Goal: Book appointment/travel/reservation

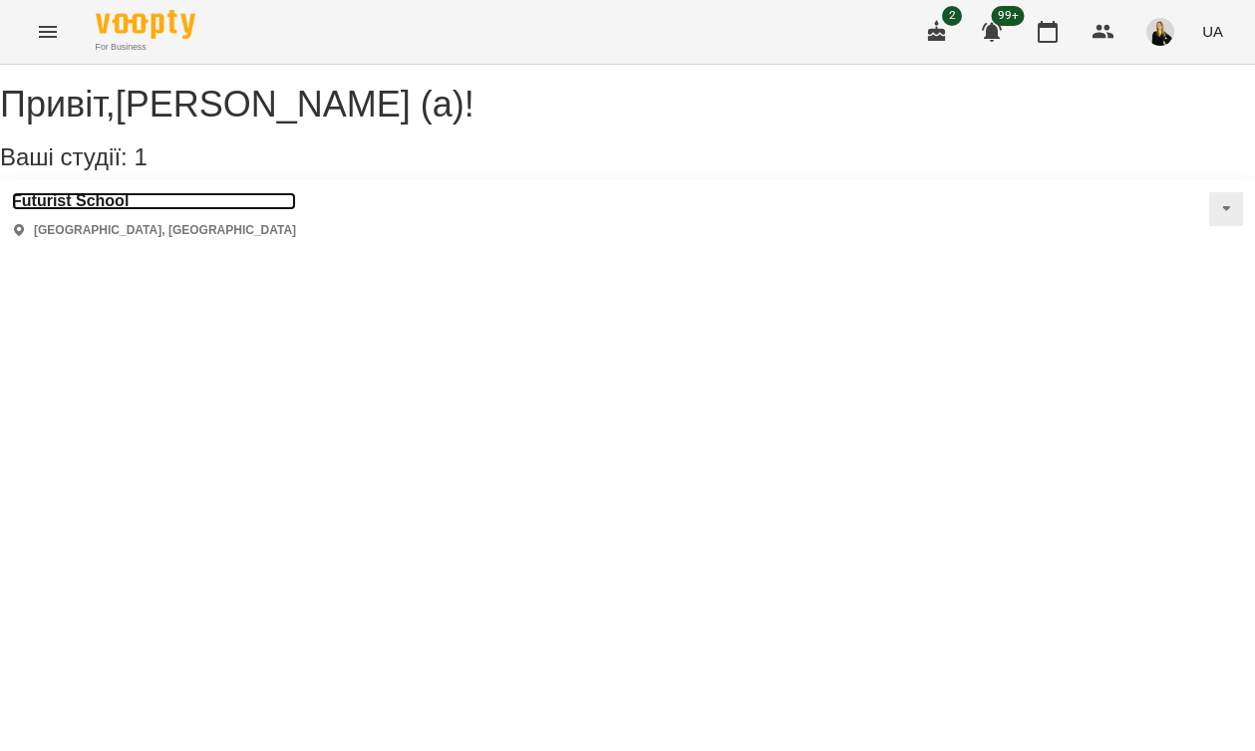
click at [104, 210] on h3 "Futurist School" at bounding box center [154, 201] width 284 height 18
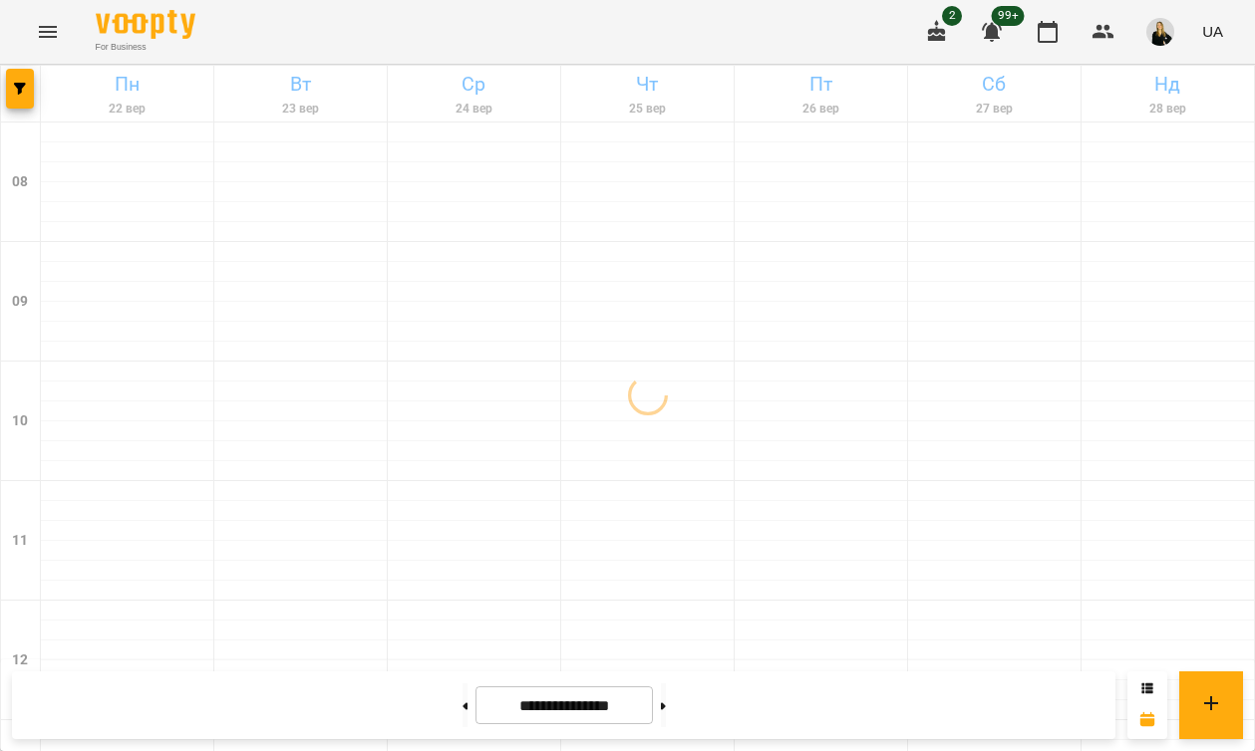
click at [44, 32] on icon "Menu" at bounding box center [48, 32] width 18 height 12
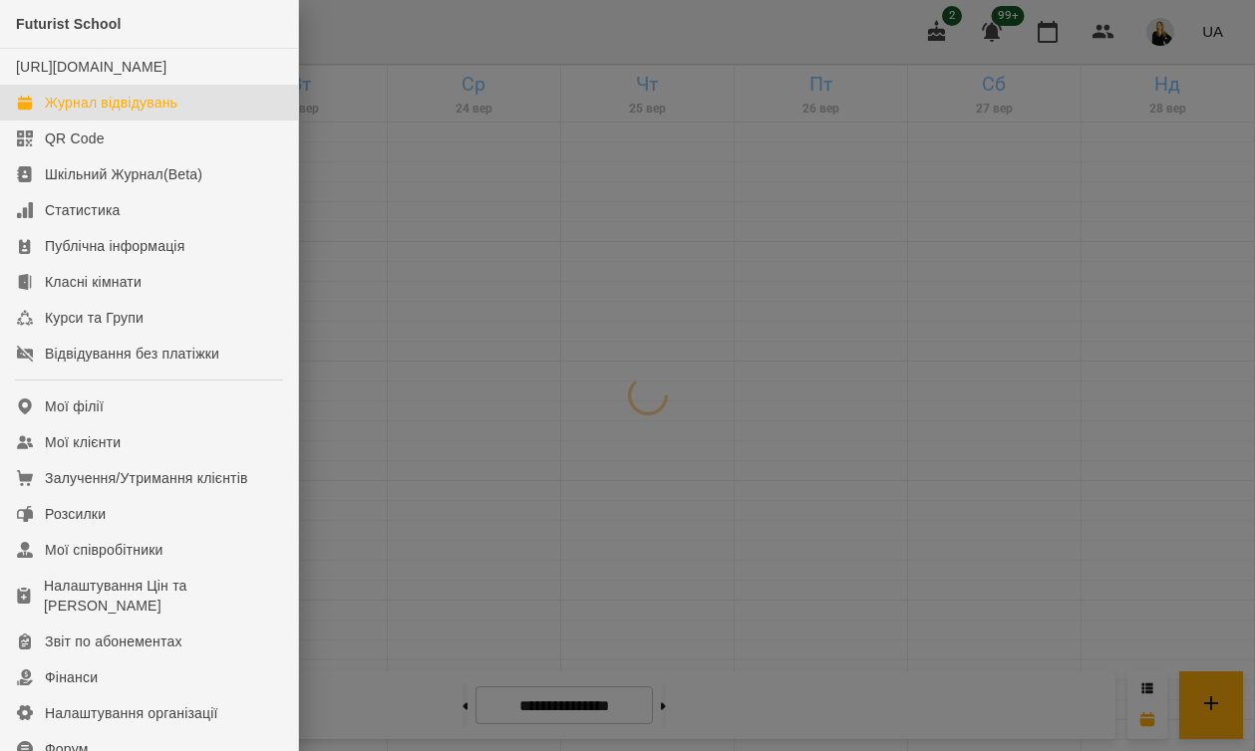
click at [44, 32] on div "Futurist School" at bounding box center [149, 24] width 298 height 49
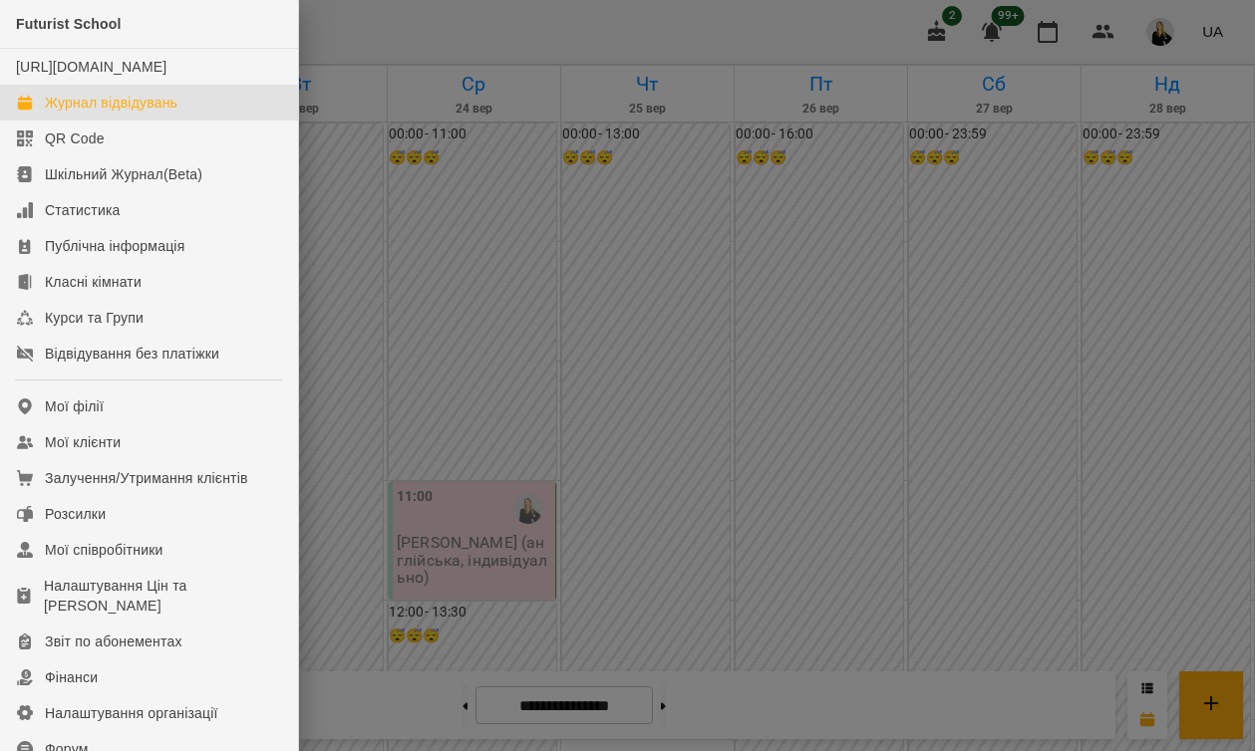
click at [394, 34] on div at bounding box center [627, 375] width 1255 height 751
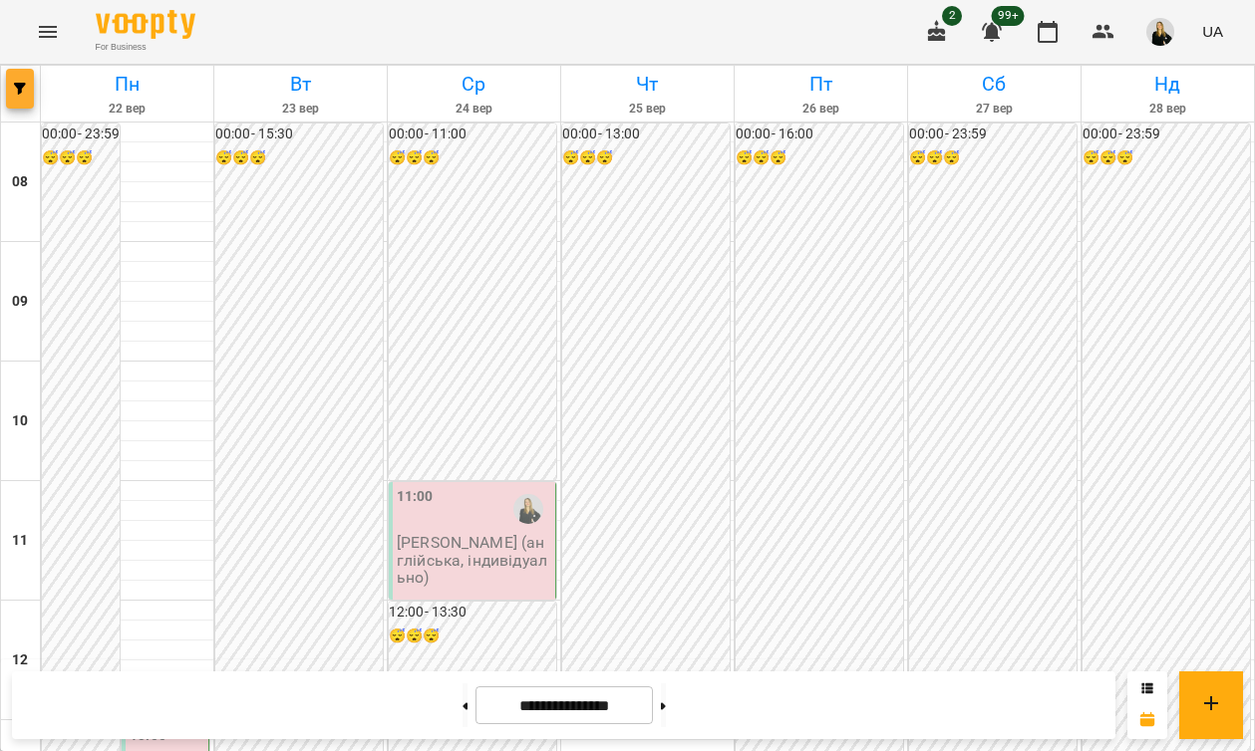
click at [23, 84] on icon "button" at bounding box center [20, 89] width 12 height 12
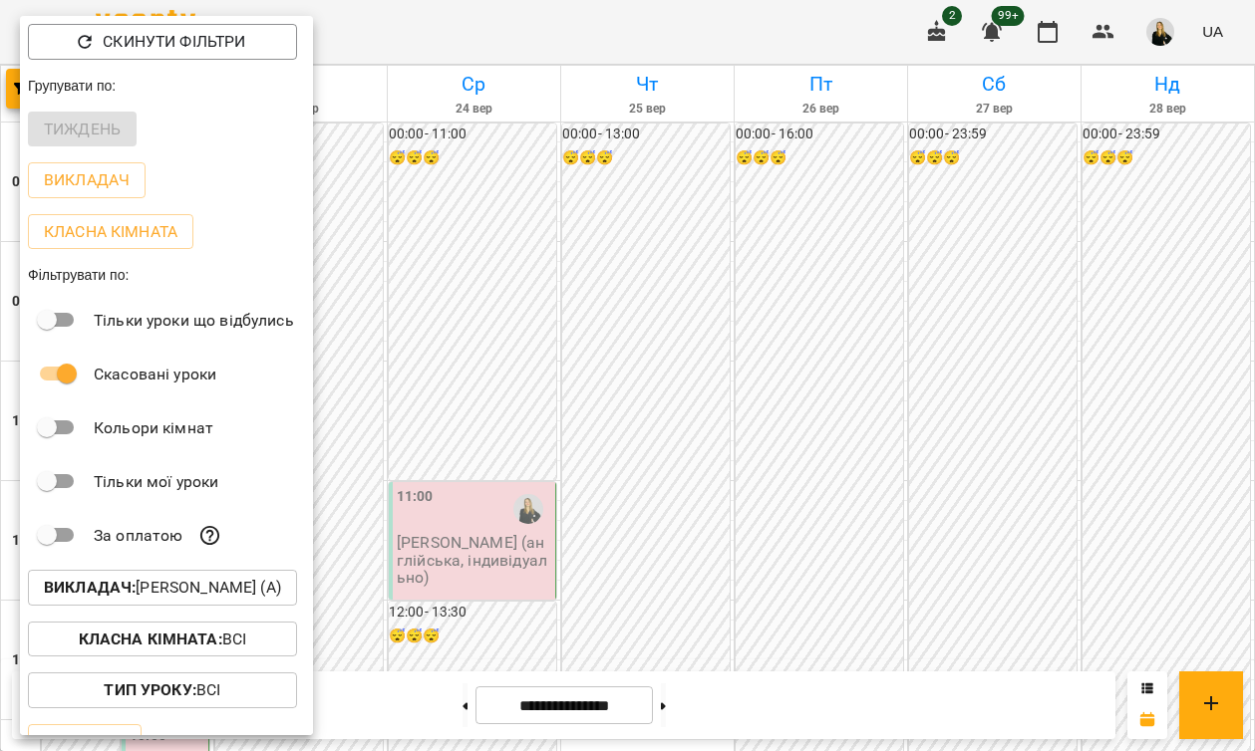
click at [117, 586] on b "Викладач :" at bounding box center [90, 587] width 92 height 19
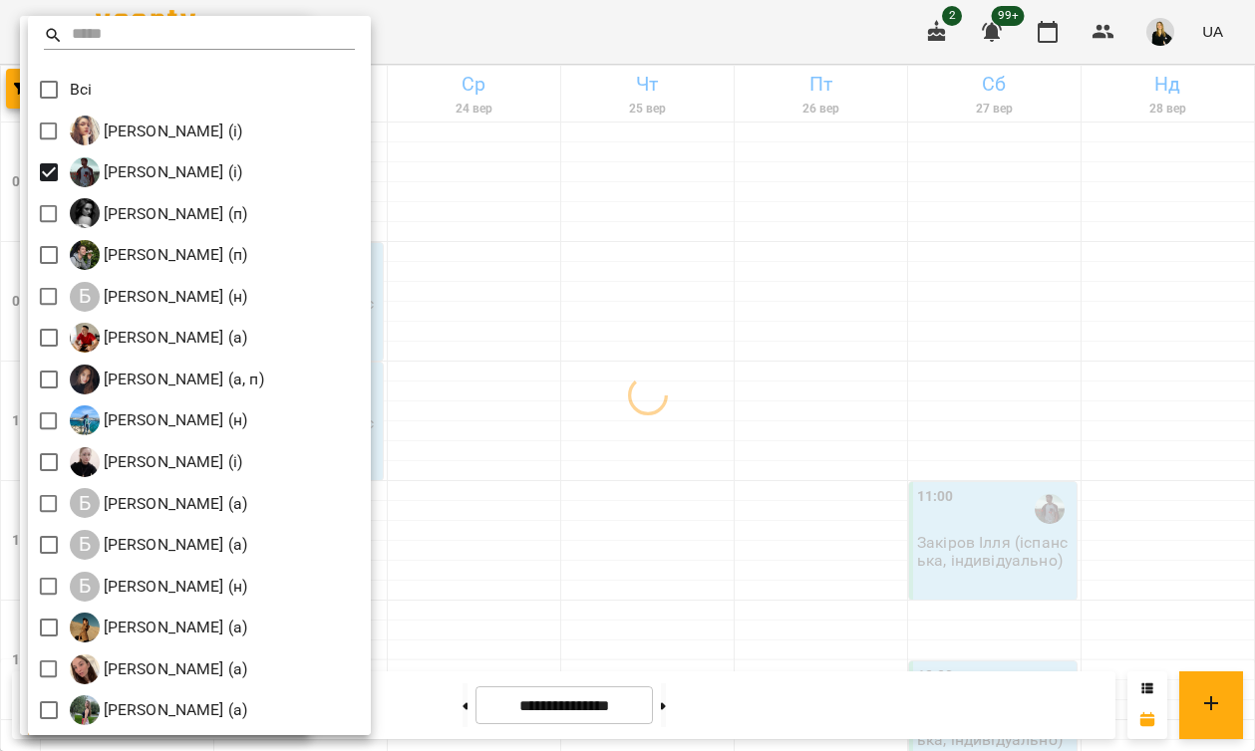
click at [781, 31] on div at bounding box center [627, 375] width 1255 height 751
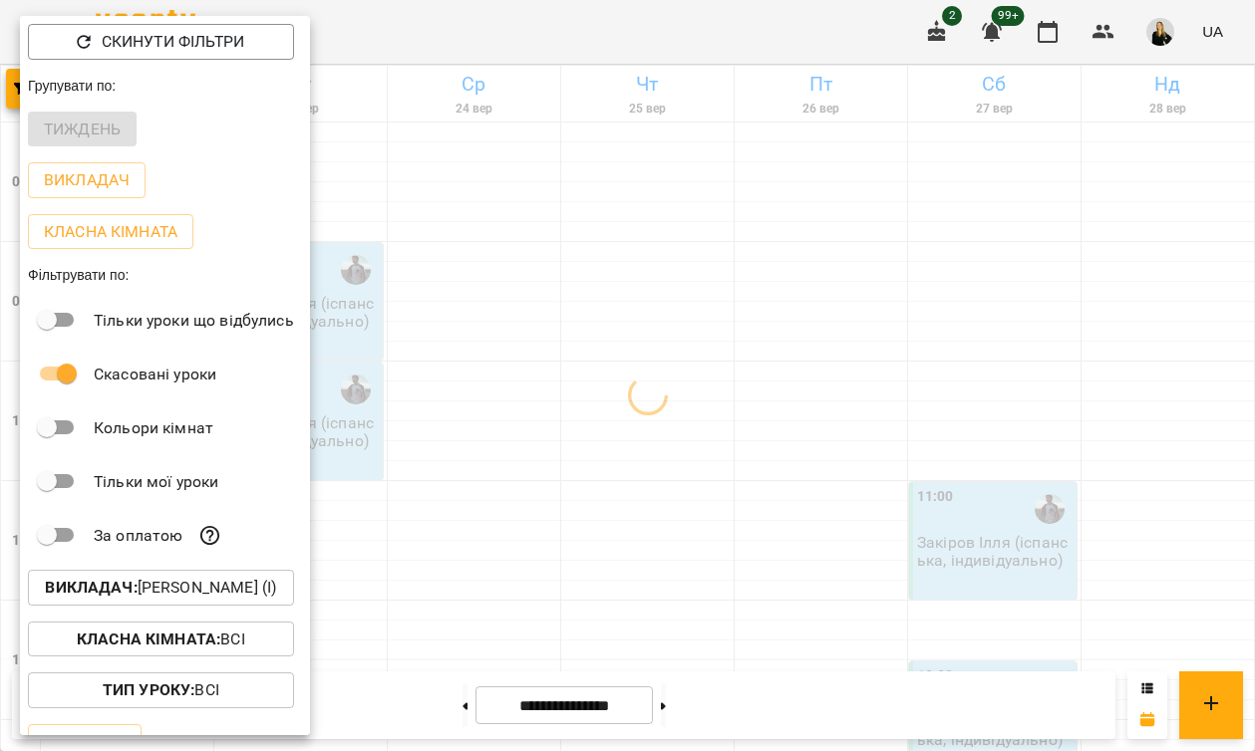
click at [783, 711] on div at bounding box center [627, 375] width 1255 height 751
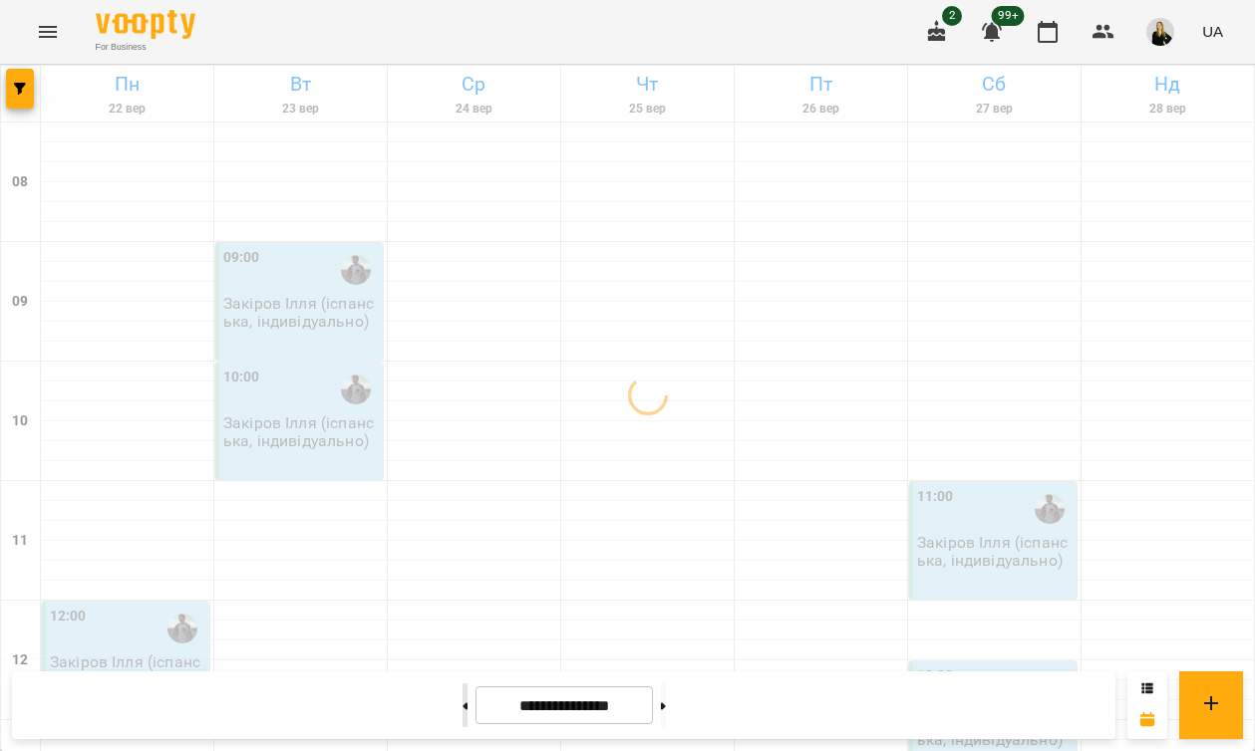
click at [462, 713] on button at bounding box center [464, 706] width 5 height 44
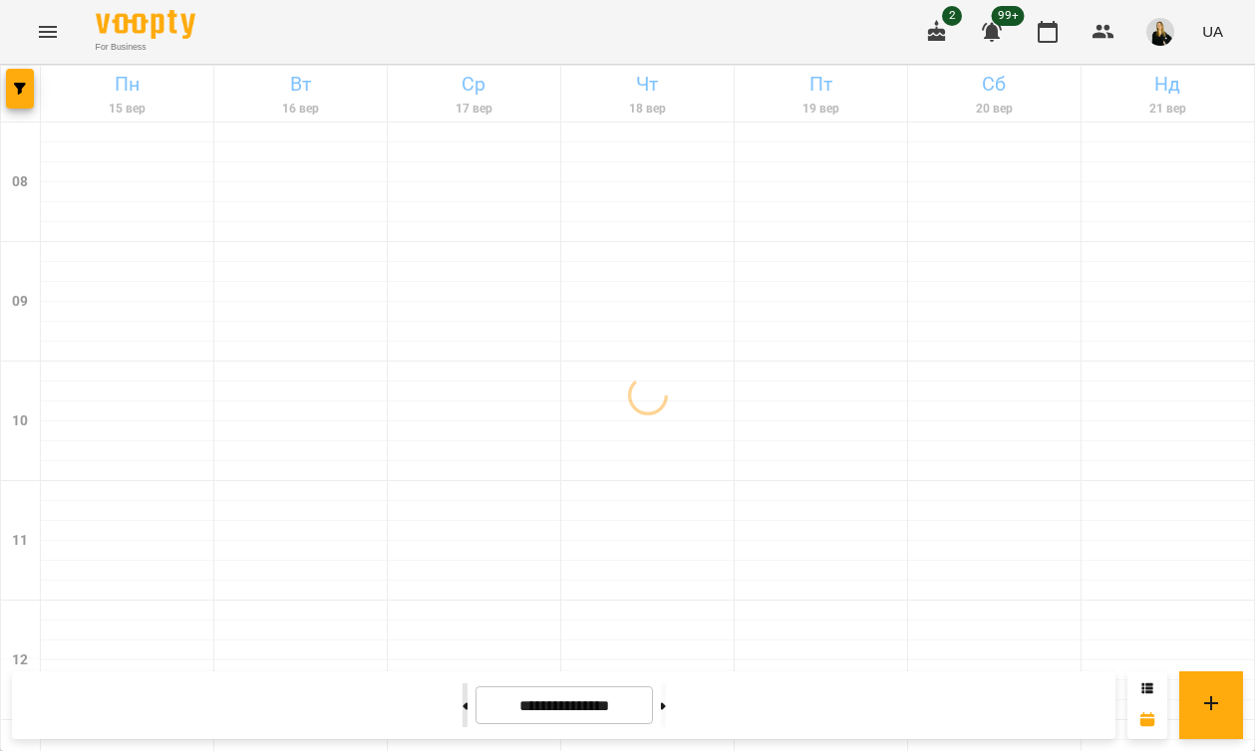
click at [462, 708] on button at bounding box center [464, 706] width 5 height 44
click at [666, 715] on button at bounding box center [663, 706] width 5 height 44
type input "**********"
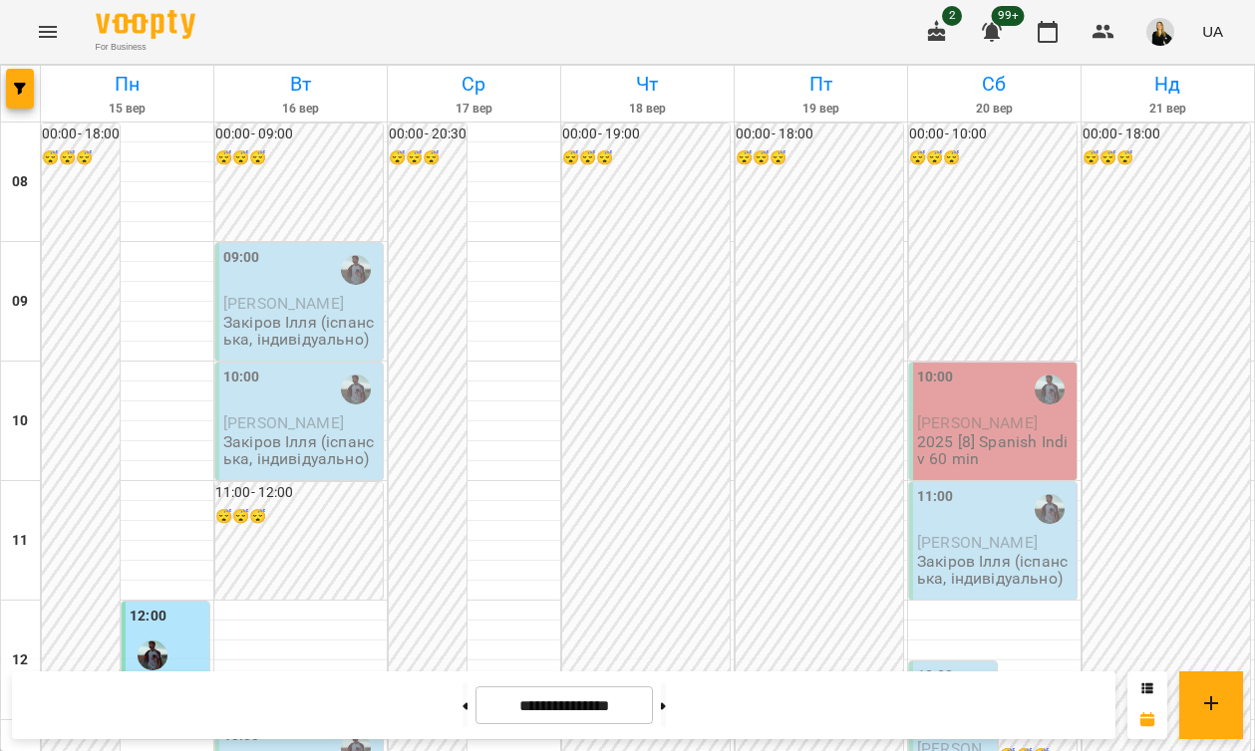
scroll to position [1093, 0]
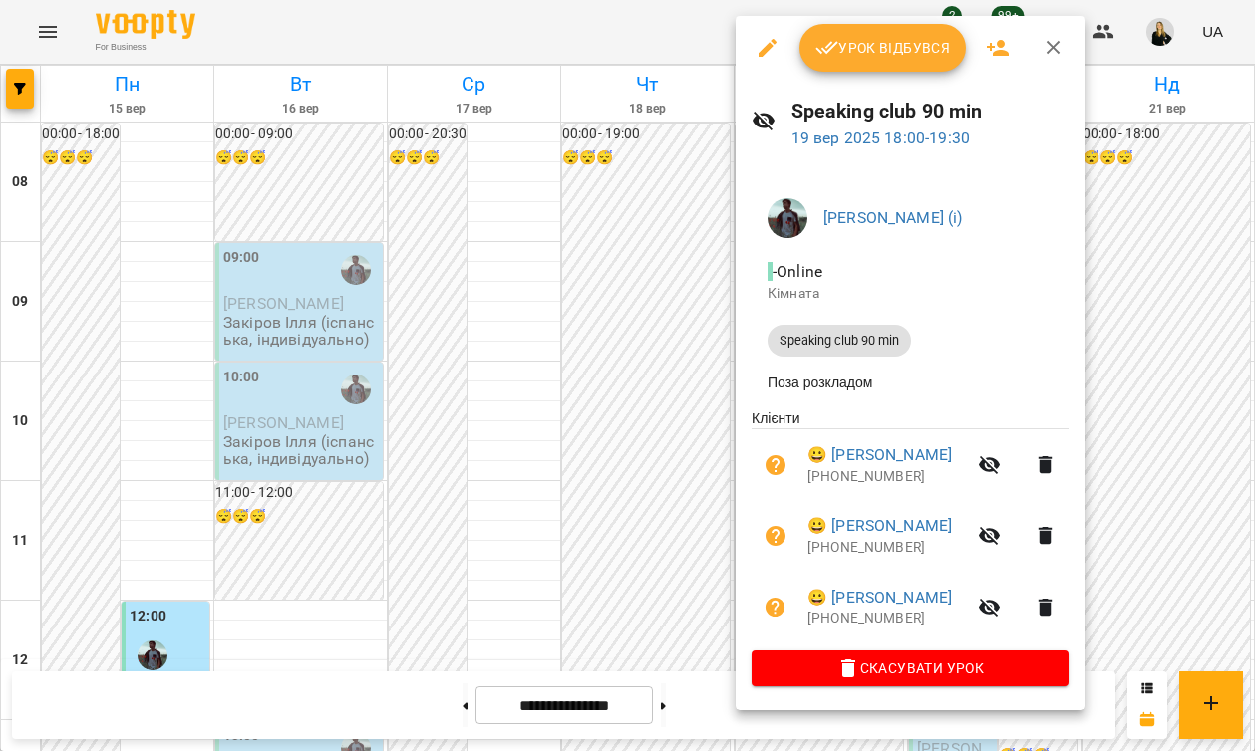
click at [655, 28] on div at bounding box center [627, 375] width 1255 height 751
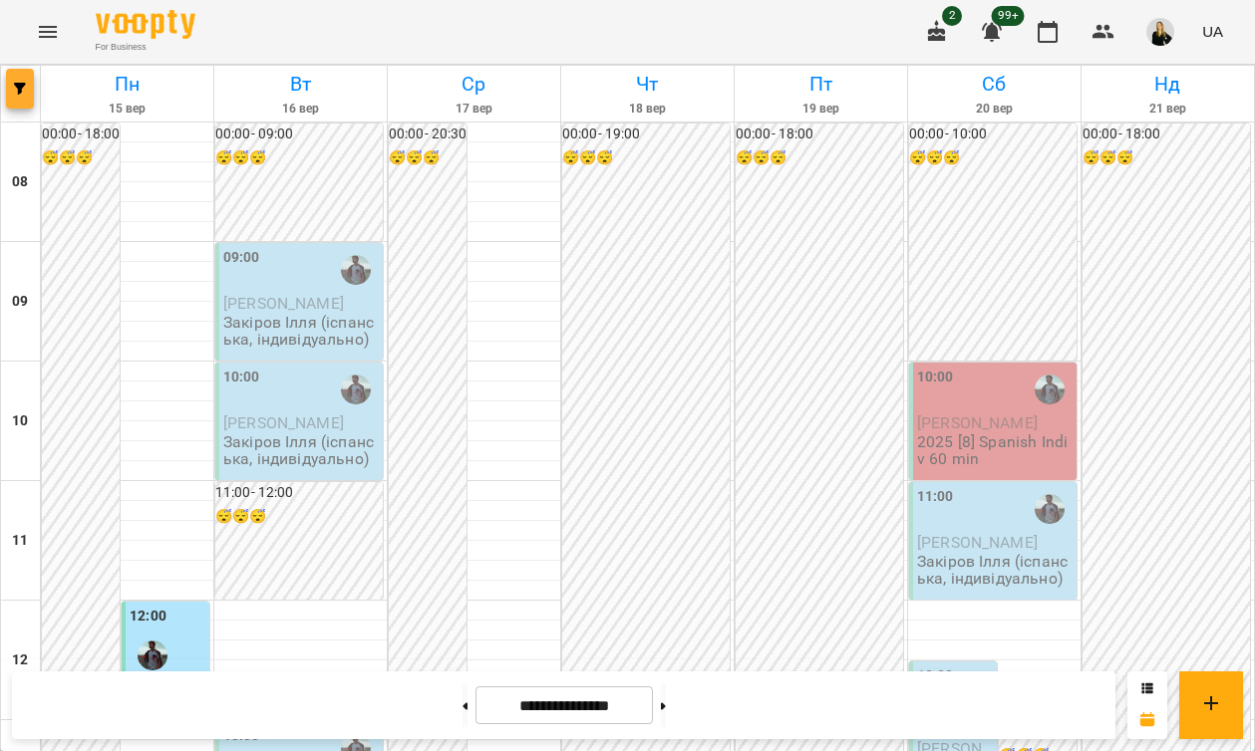
click at [13, 87] on span "button" at bounding box center [20, 89] width 28 height 12
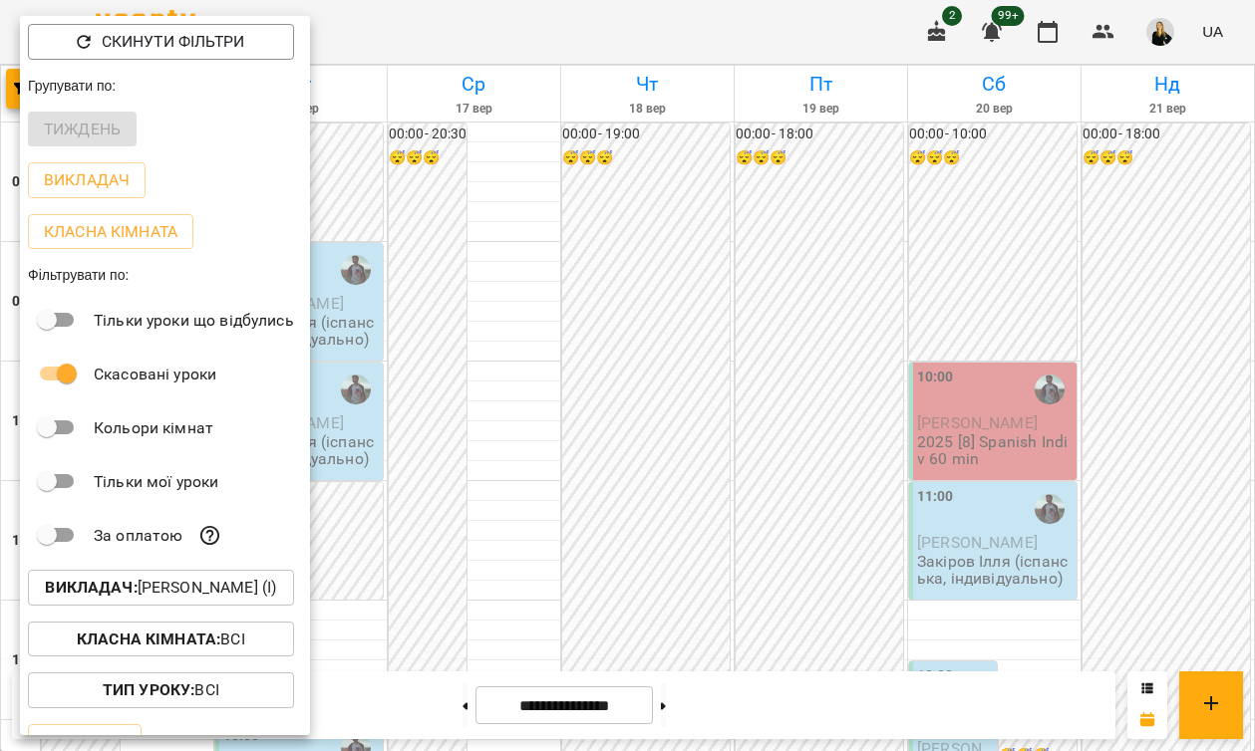
click at [130, 593] on b "Викладач :" at bounding box center [91, 587] width 92 height 19
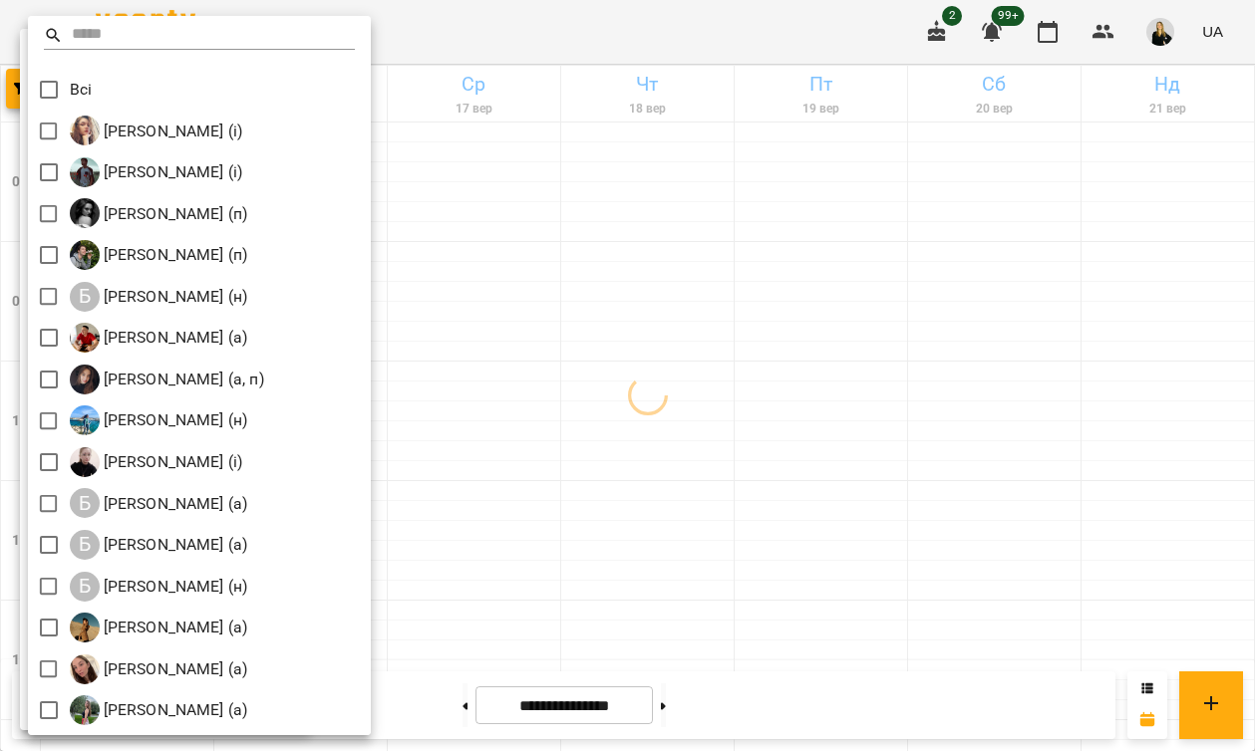
click at [112, 43] on input "text" at bounding box center [214, 35] width 284 height 29
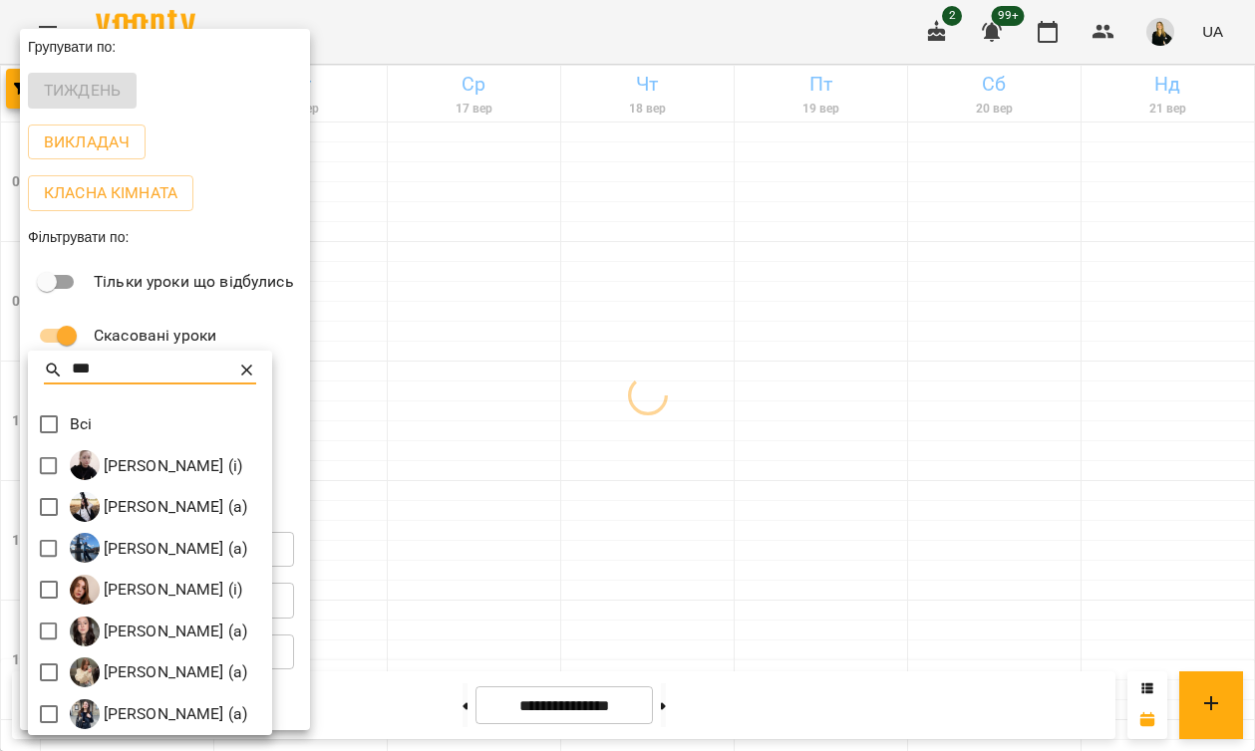
type input "***"
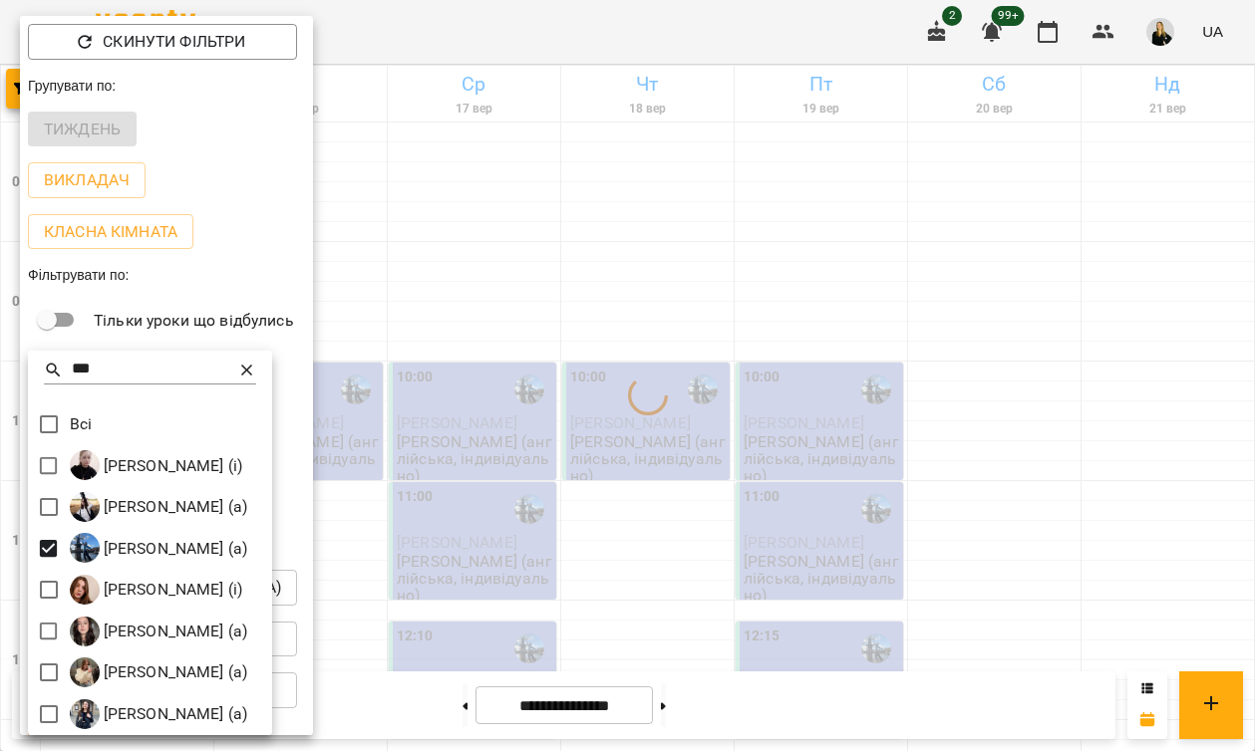
click at [656, 40] on div at bounding box center [627, 375] width 1255 height 751
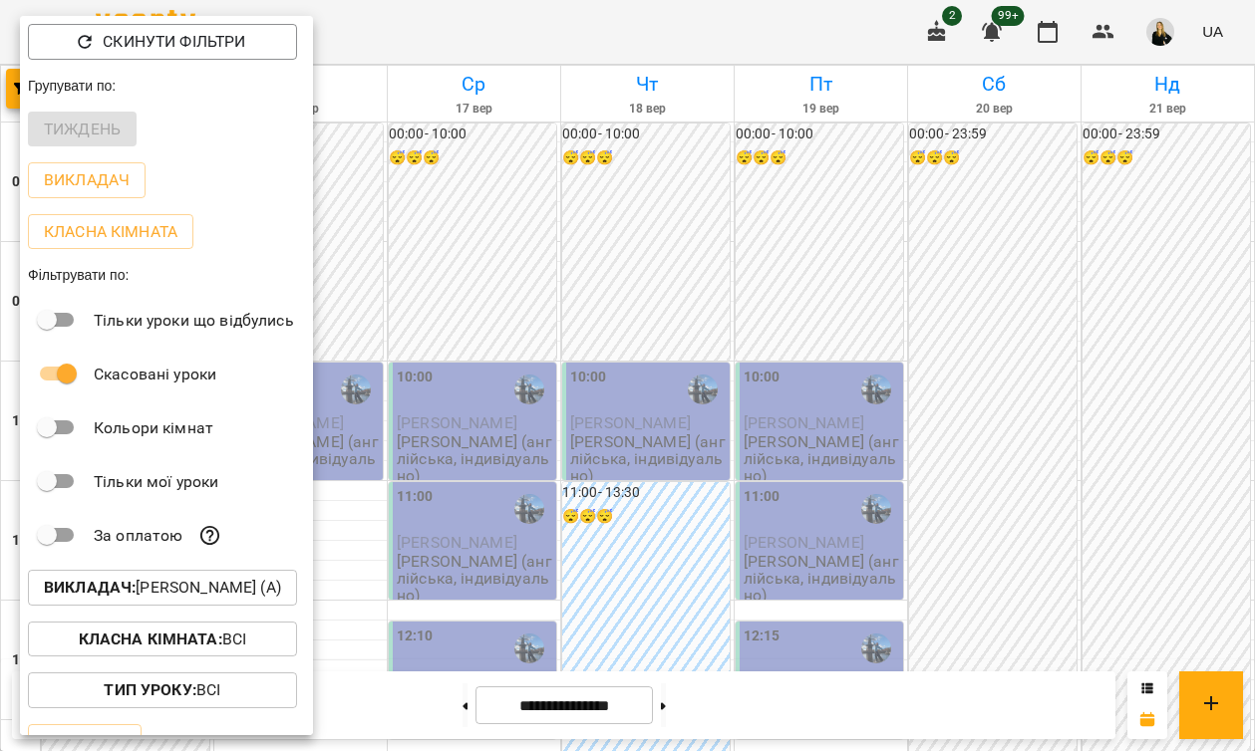
click at [680, 704] on div at bounding box center [627, 375] width 1255 height 751
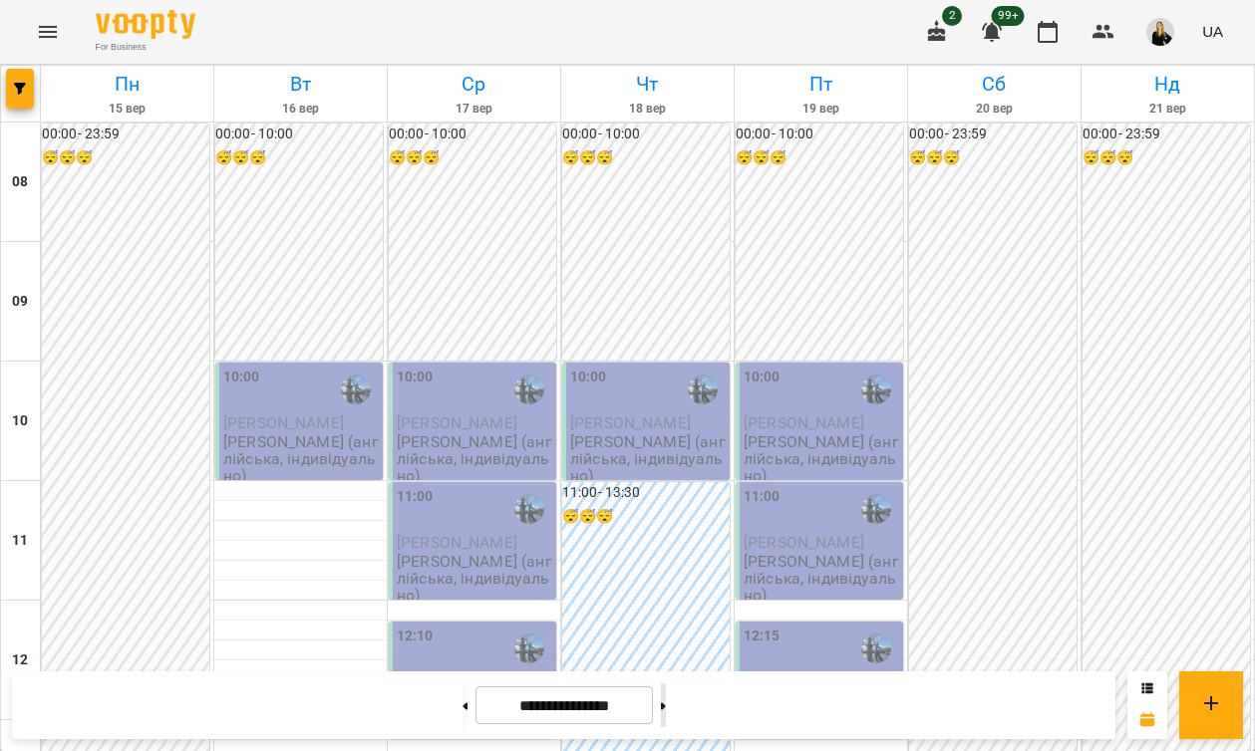
click at [666, 704] on button at bounding box center [663, 706] width 5 height 44
type input "**********"
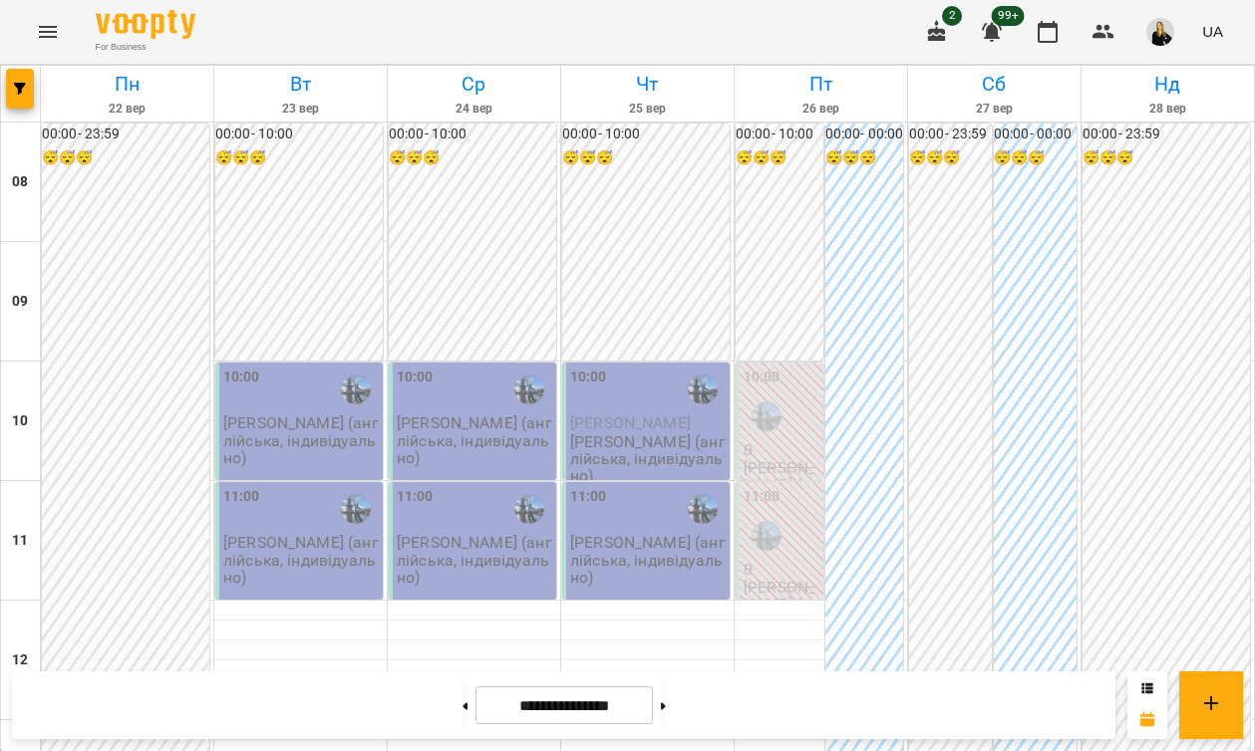
scroll to position [1255, 0]
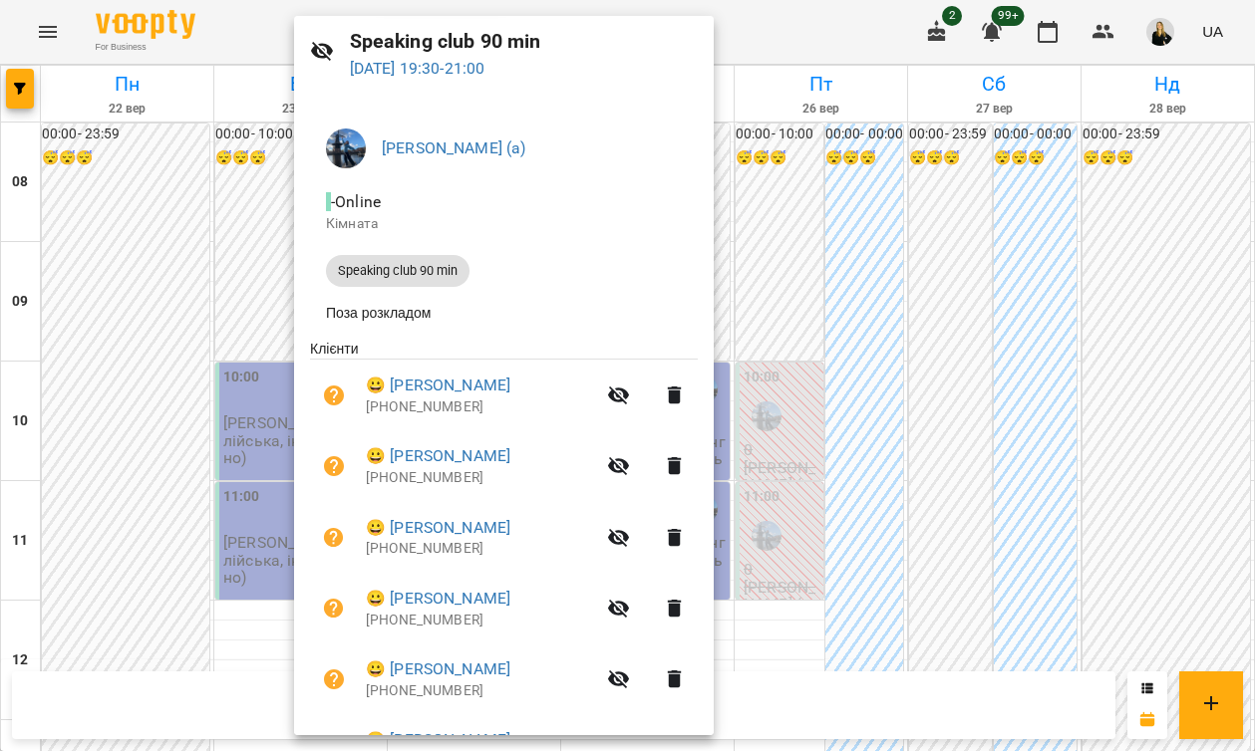
scroll to position [0, 0]
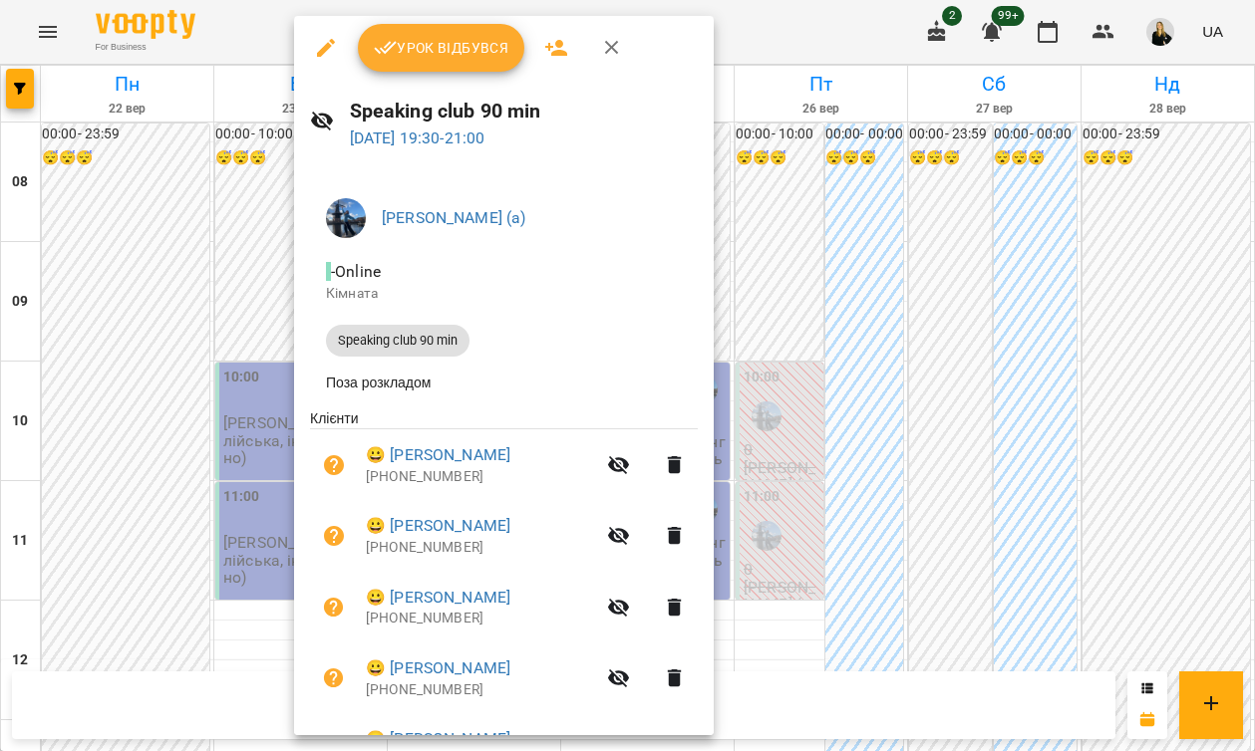
click at [768, 12] on div at bounding box center [627, 375] width 1255 height 751
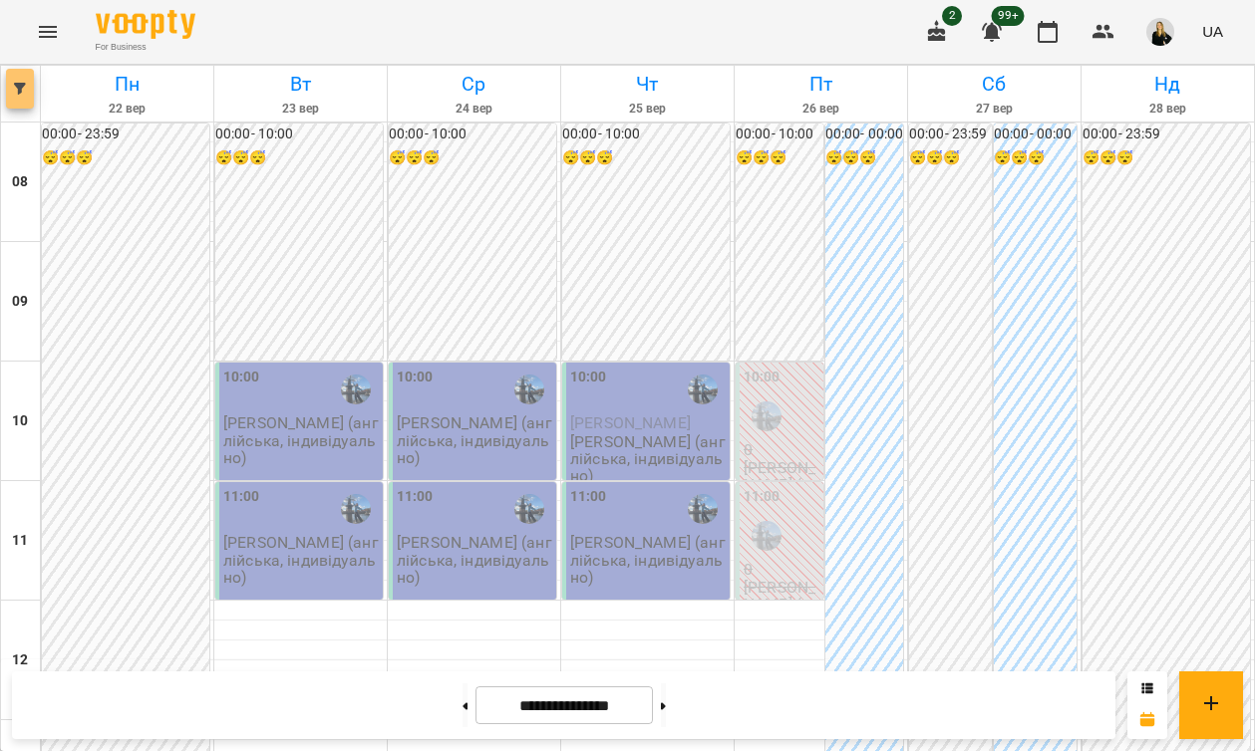
click at [10, 95] on button "button" at bounding box center [20, 89] width 28 height 40
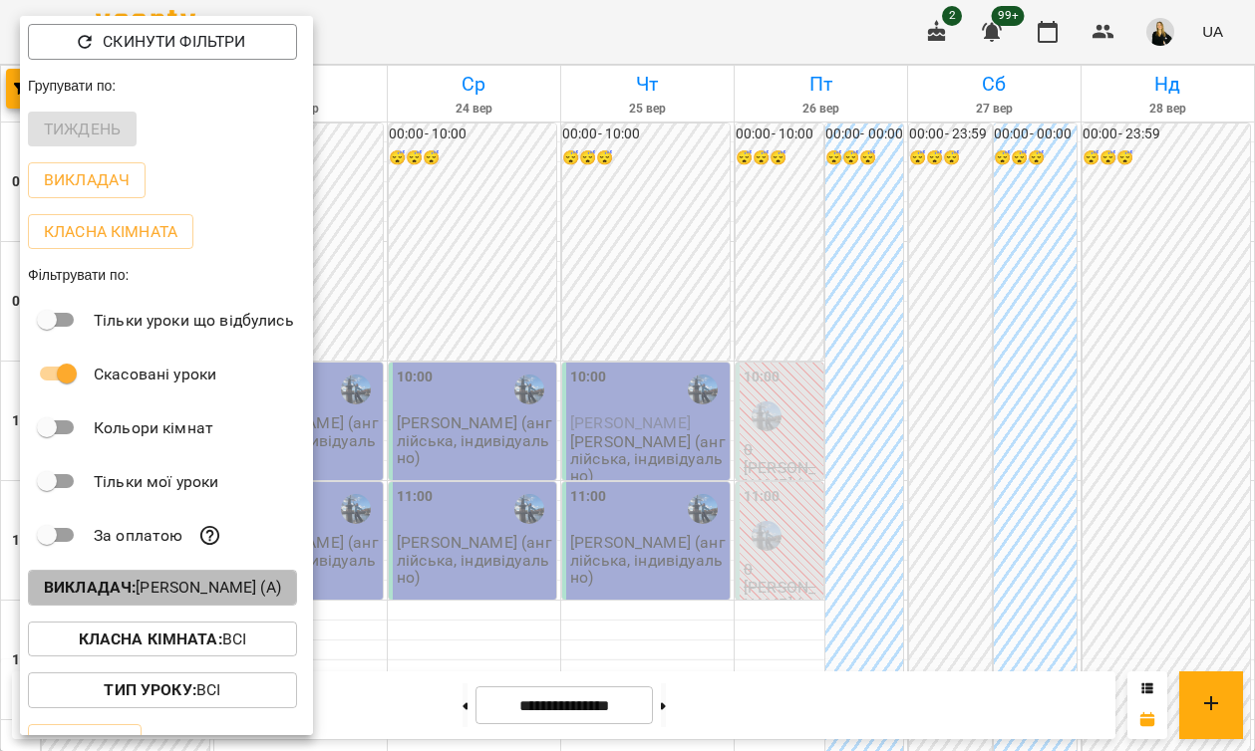
click at [166, 596] on p "Викладач : [PERSON_NAME] (а)" at bounding box center [162, 588] width 237 height 24
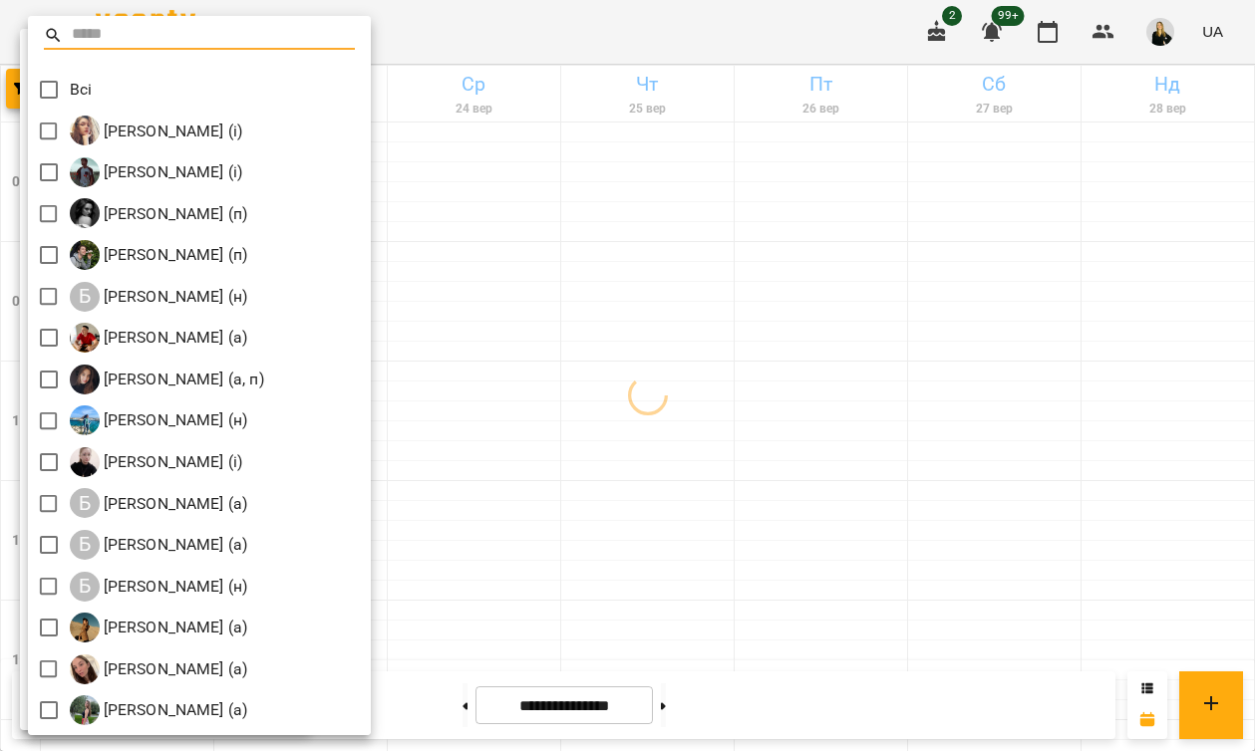
click at [101, 34] on input "text" at bounding box center [214, 35] width 284 height 29
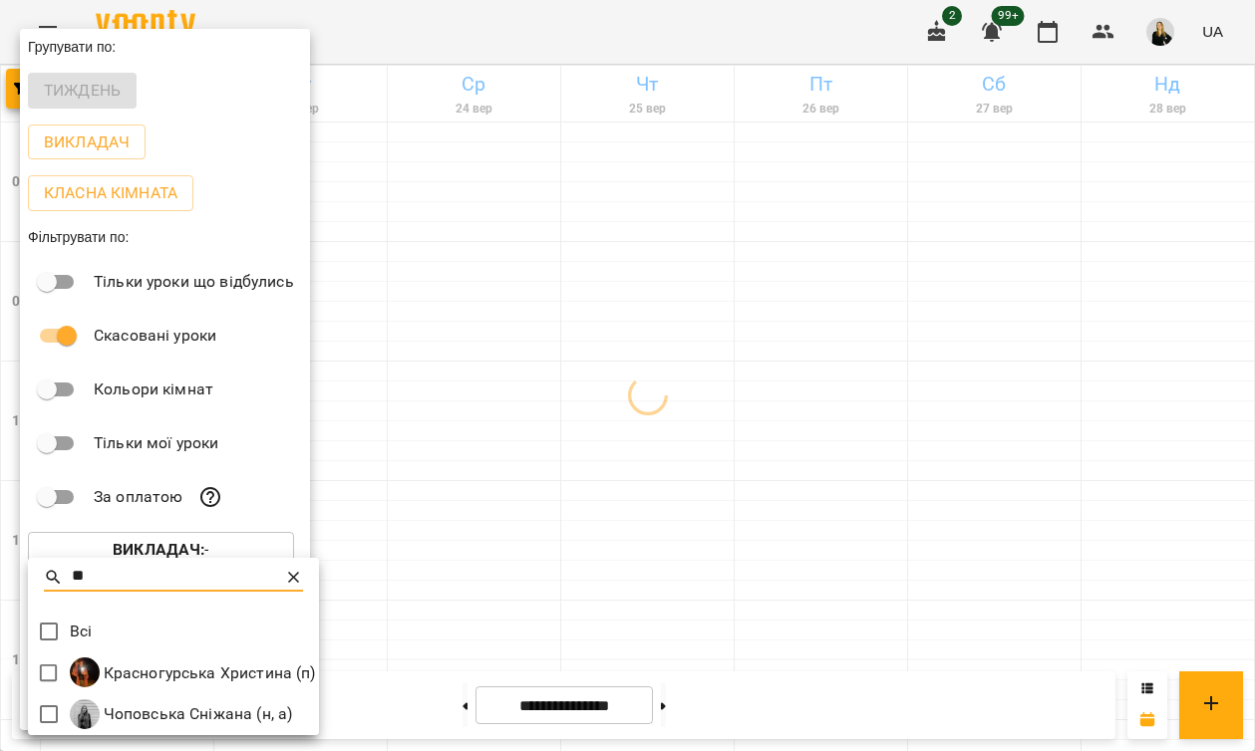
type input "**"
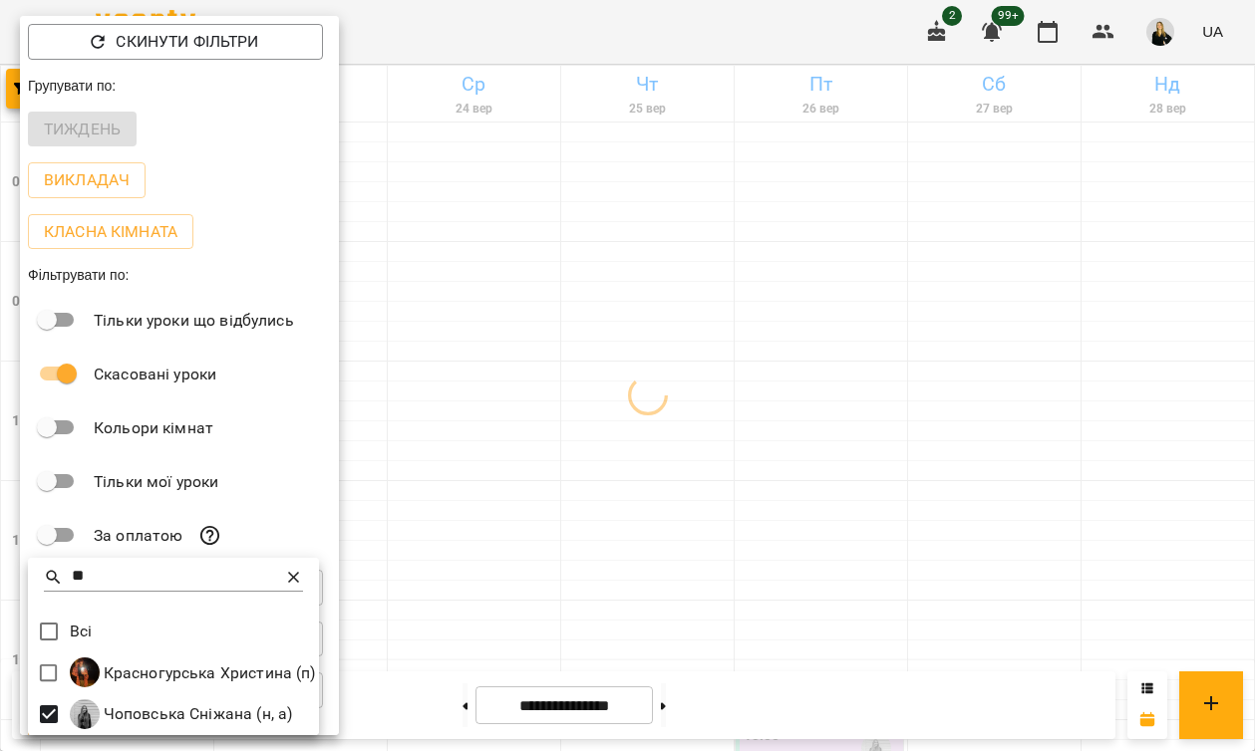
click at [622, 53] on div at bounding box center [627, 375] width 1255 height 751
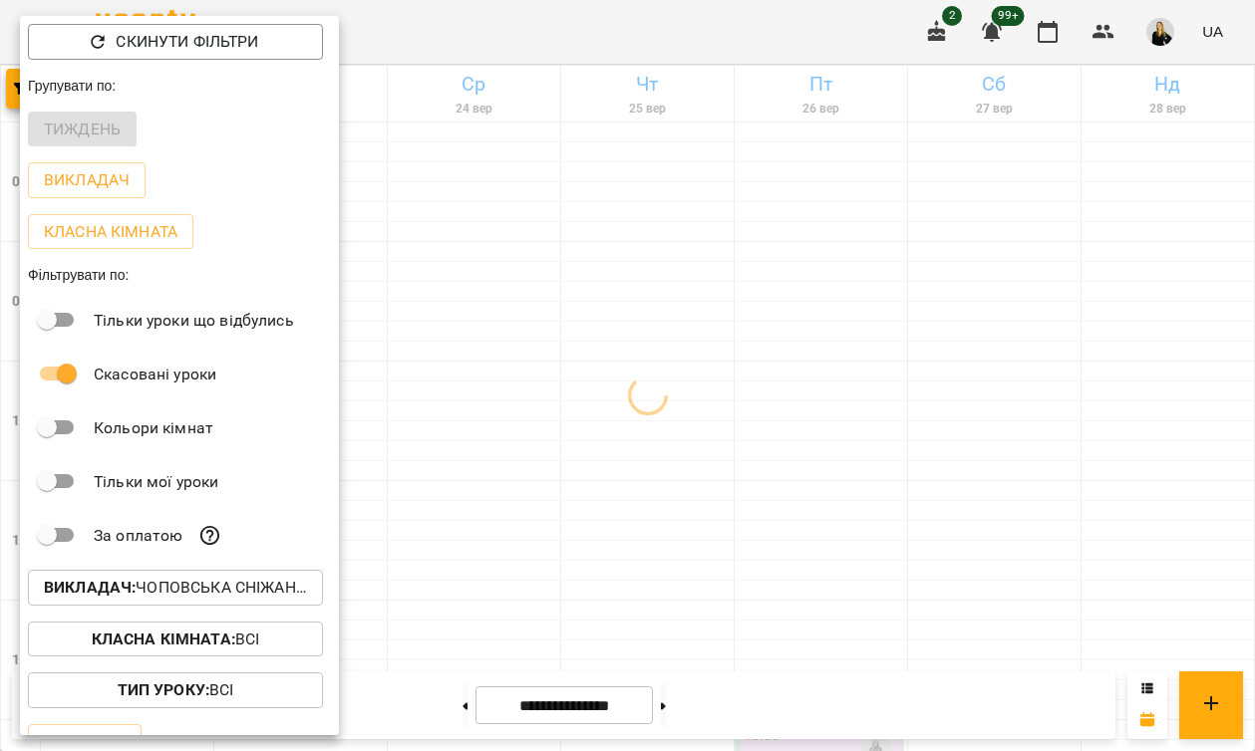
click at [664, 54] on div at bounding box center [627, 375] width 1255 height 751
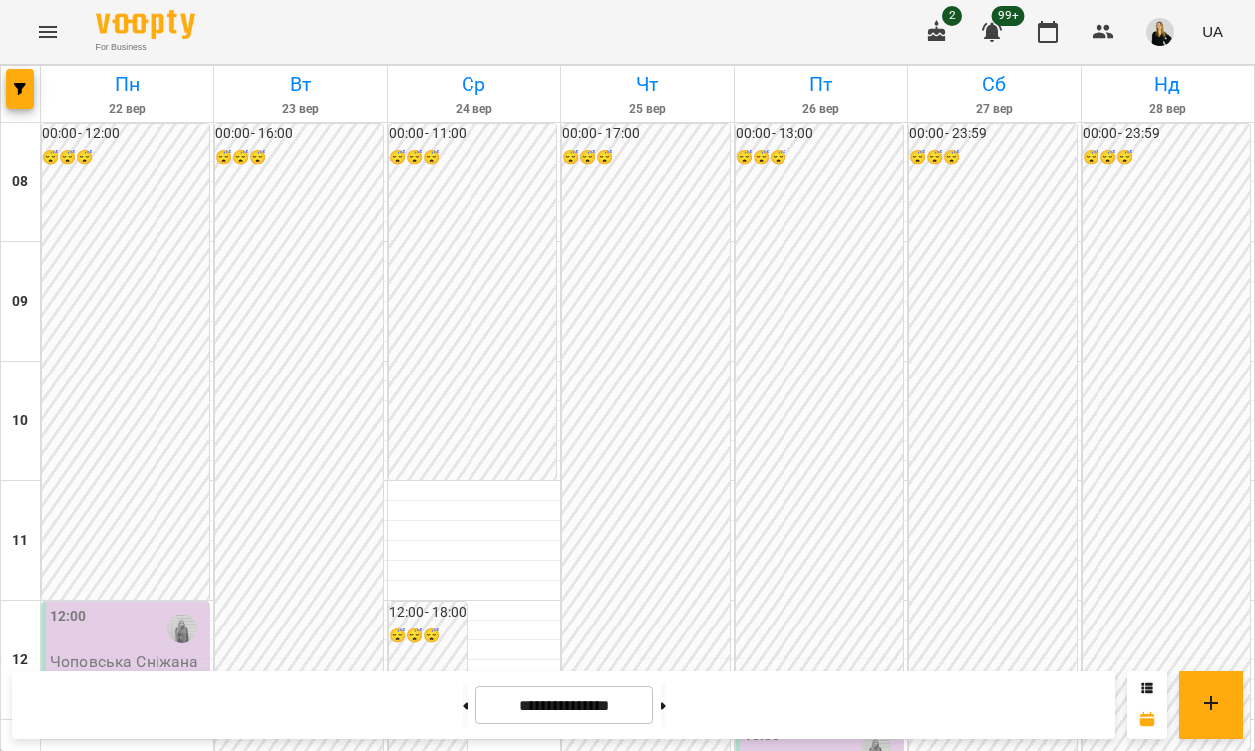
scroll to position [821, 0]
click at [23, 89] on icon "button" at bounding box center [20, 89] width 12 height 12
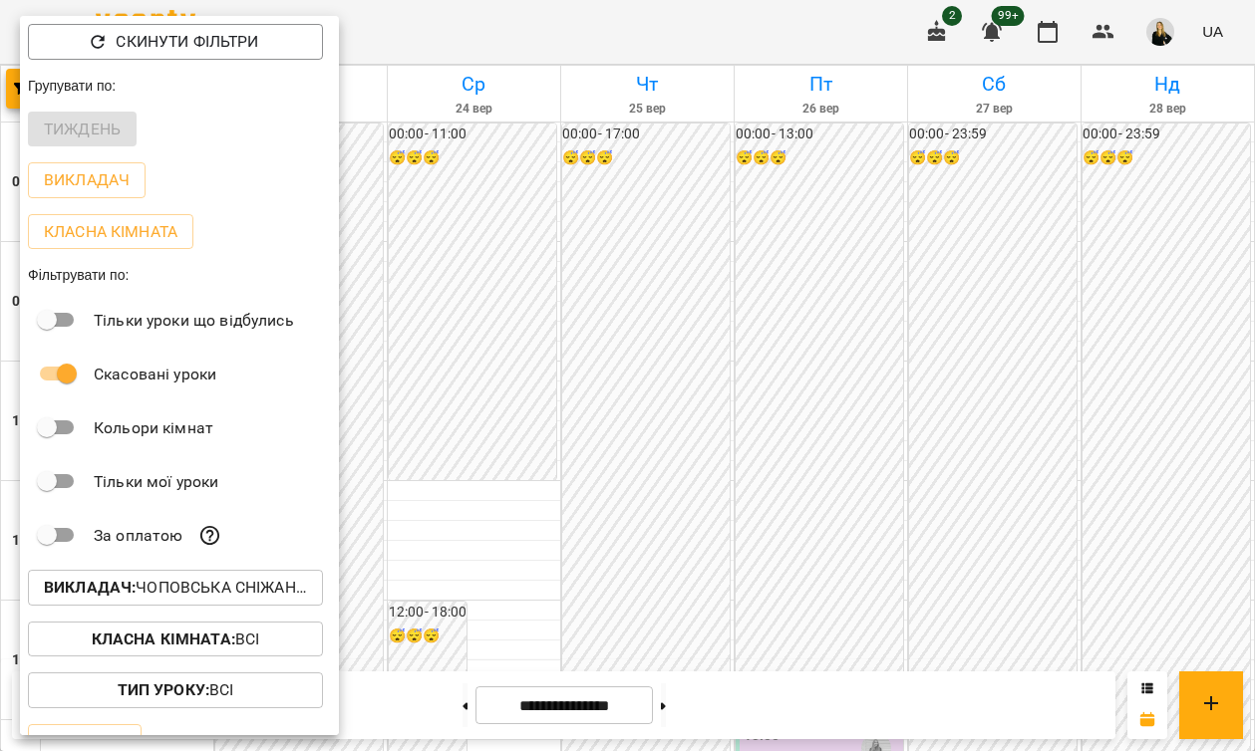
click at [144, 588] on p "Викладач : [PERSON_NAME] (н, а)" at bounding box center [175, 588] width 263 height 24
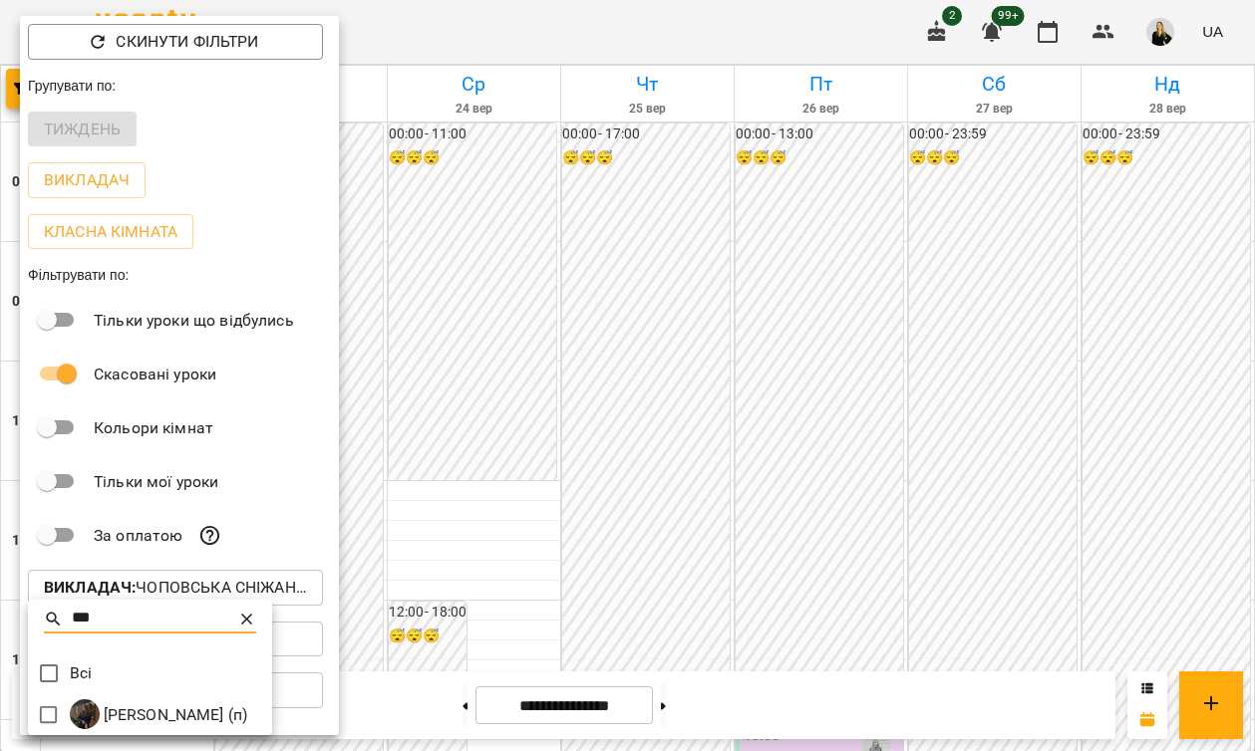
type input "***"
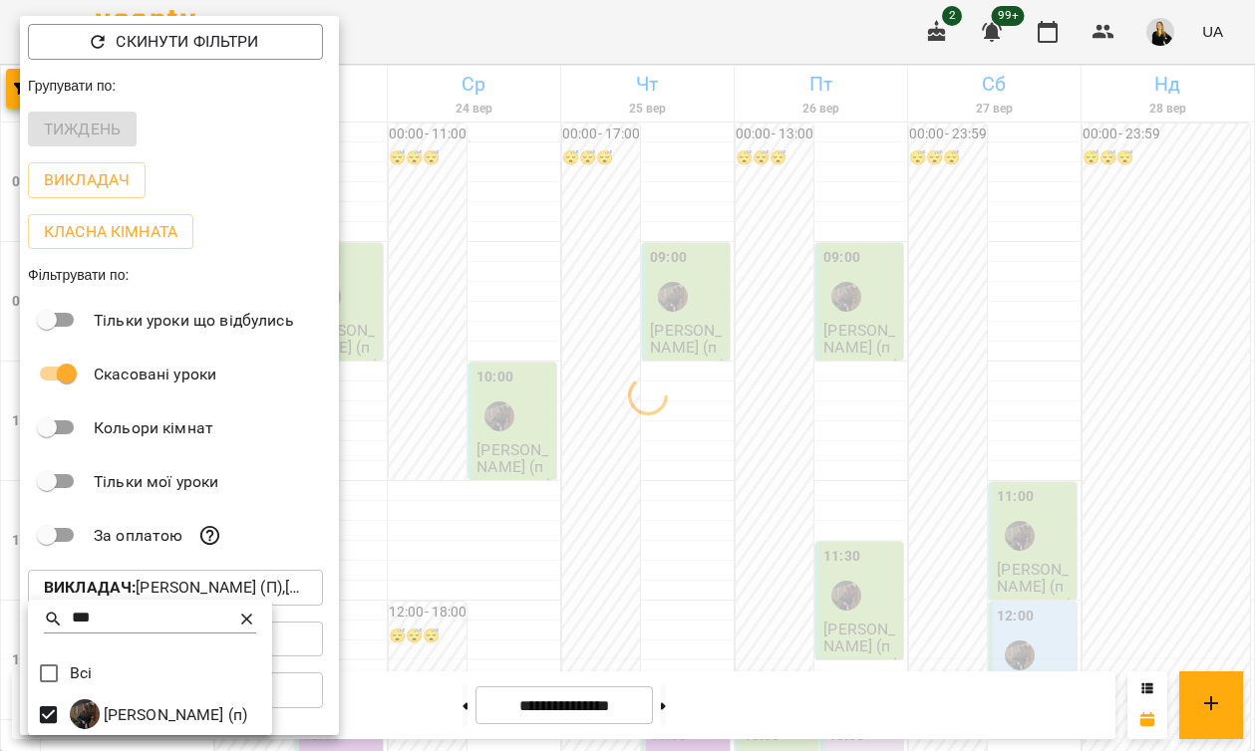
click at [730, 37] on div at bounding box center [627, 375] width 1255 height 751
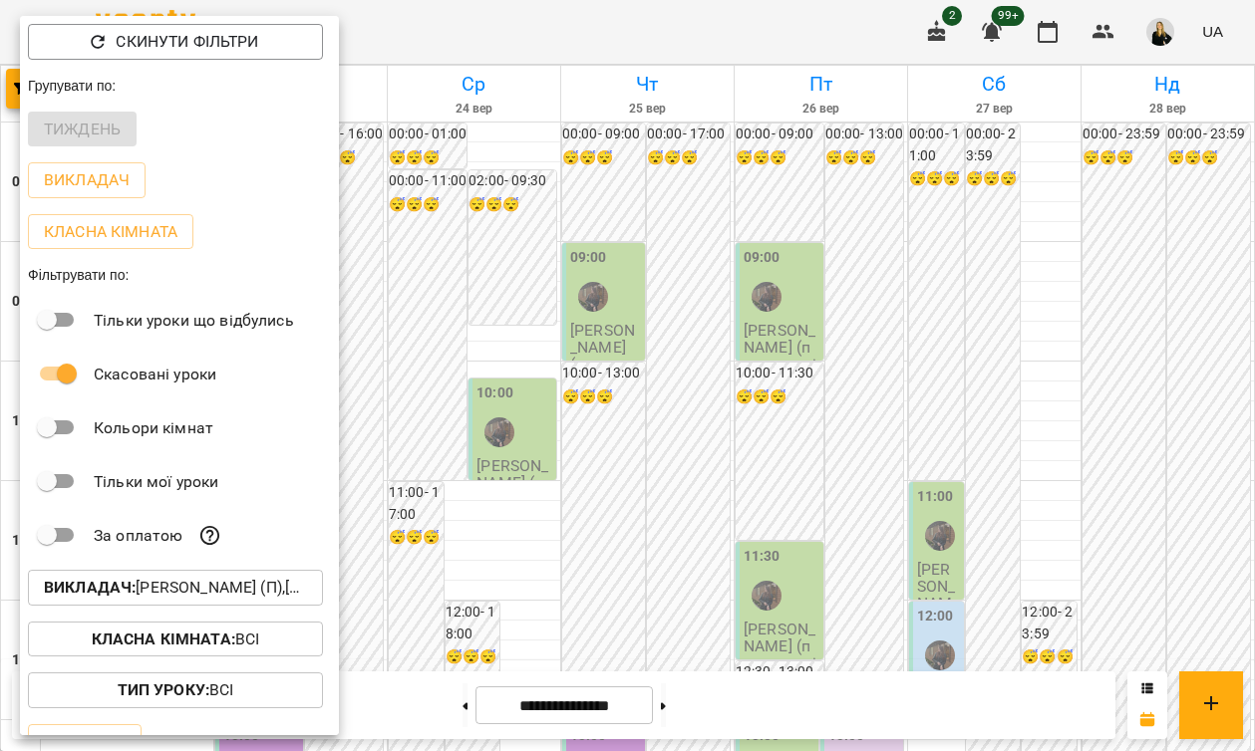
click at [704, 578] on div at bounding box center [627, 375] width 1255 height 751
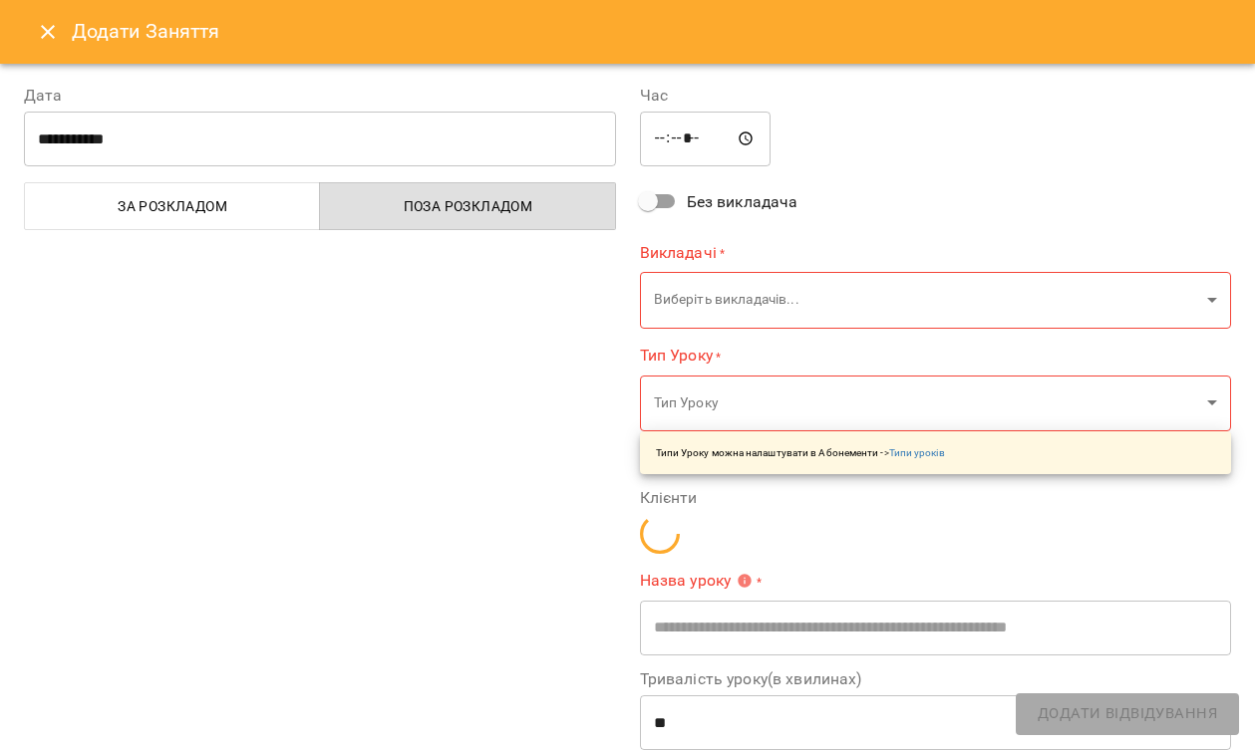
click at [43, 40] on icon "Close" at bounding box center [48, 32] width 24 height 24
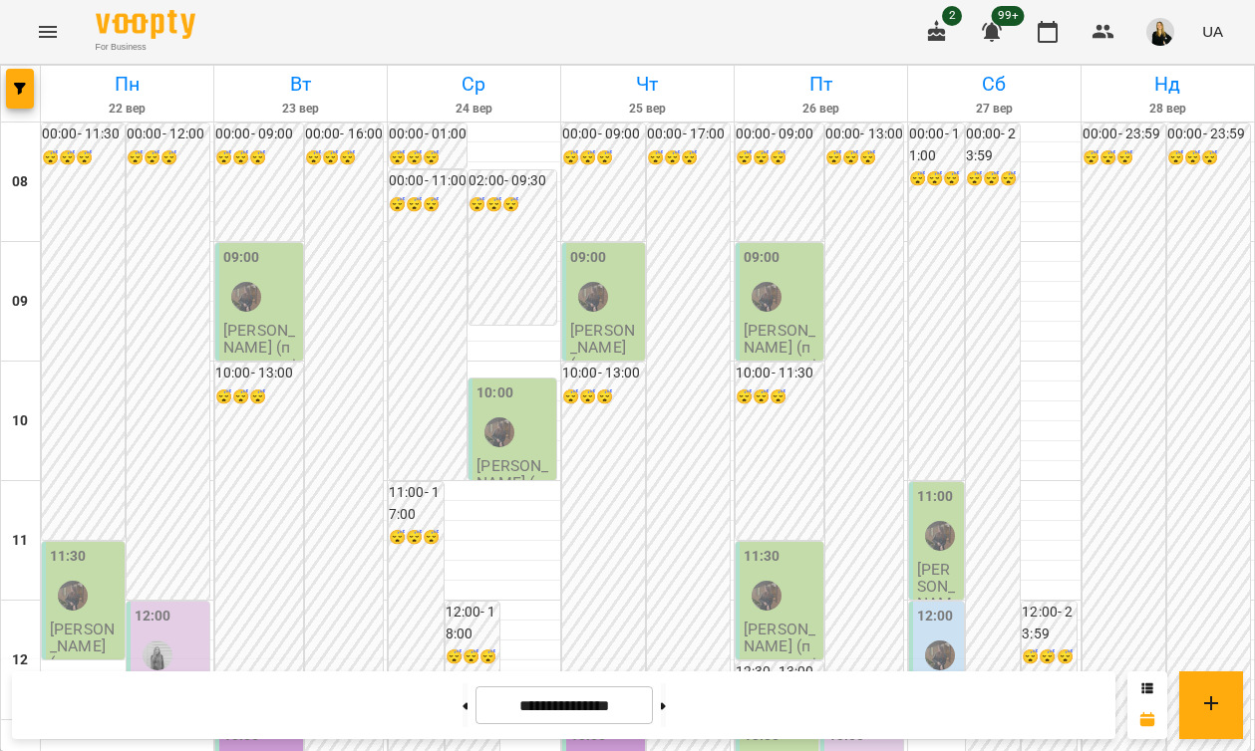
scroll to position [919, 0]
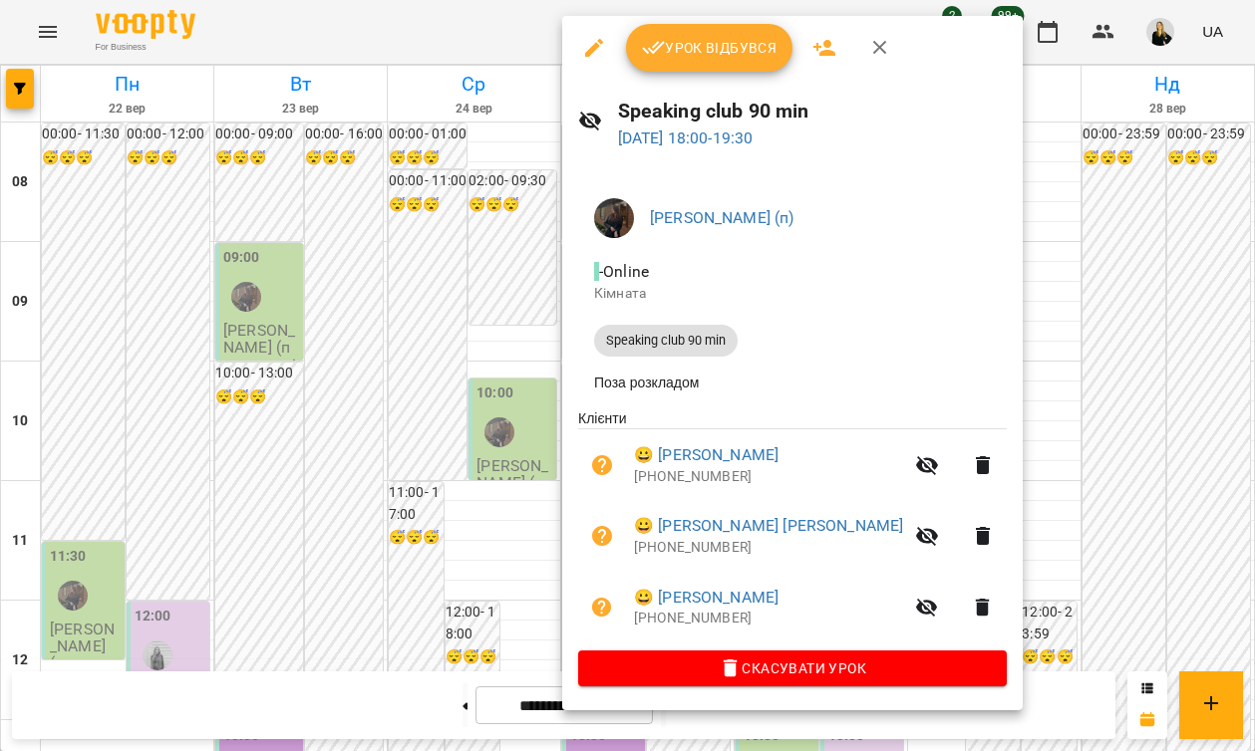
click at [20, 88] on div at bounding box center [627, 375] width 1255 height 751
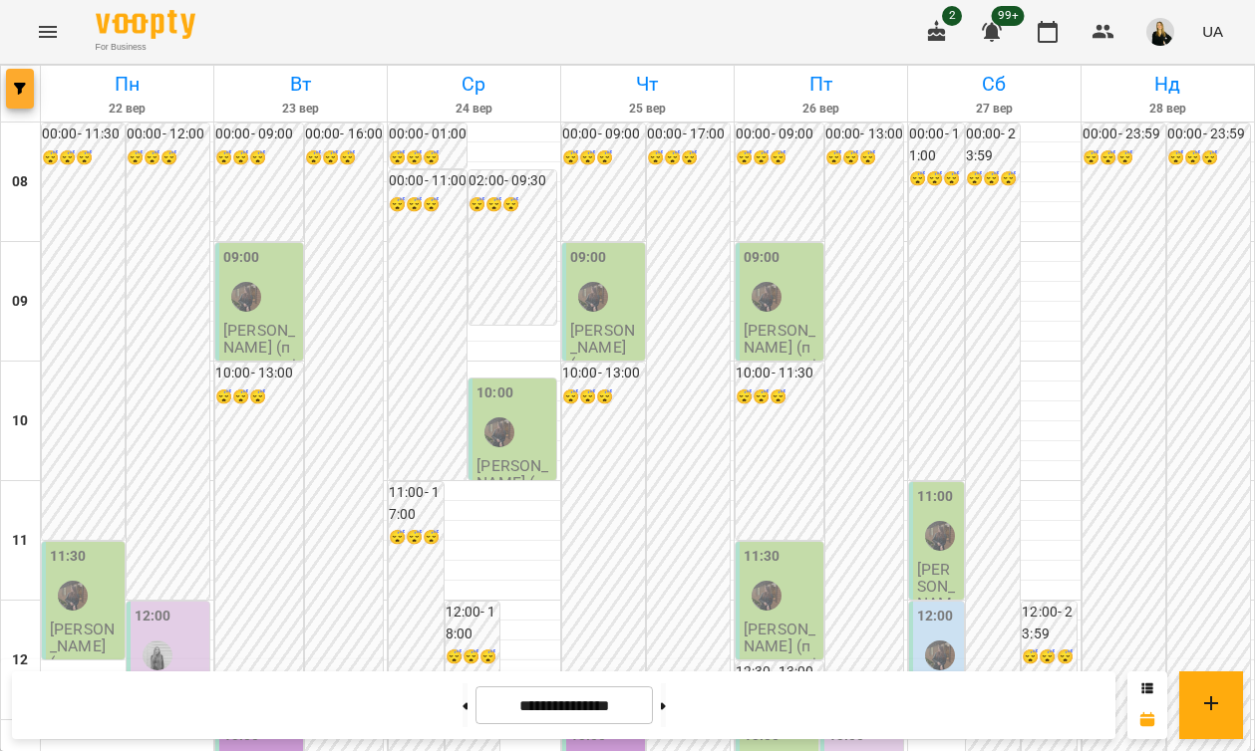
click at [19, 87] on icon "button" at bounding box center [20, 89] width 12 height 12
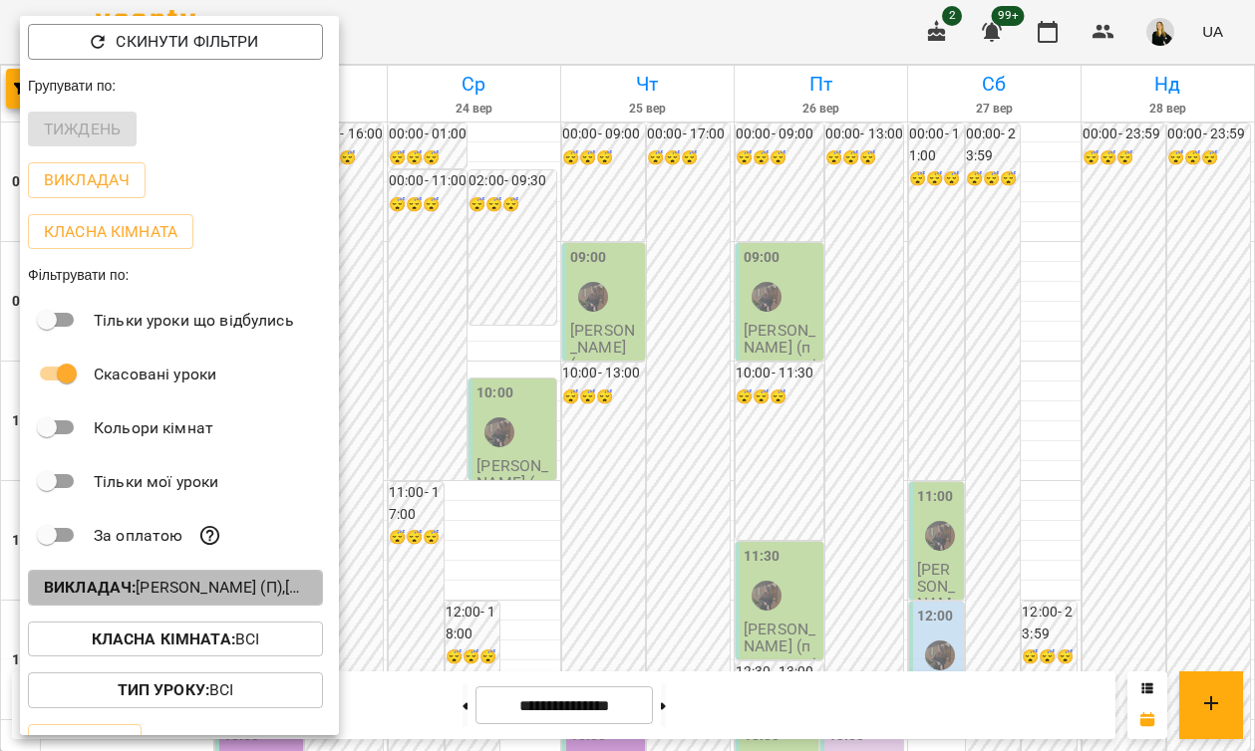
click at [93, 606] on button "Викладач : [PERSON_NAME] (п),[PERSON_NAME] (н, а)" at bounding box center [175, 588] width 295 height 36
